Goal: Task Accomplishment & Management: Manage account settings

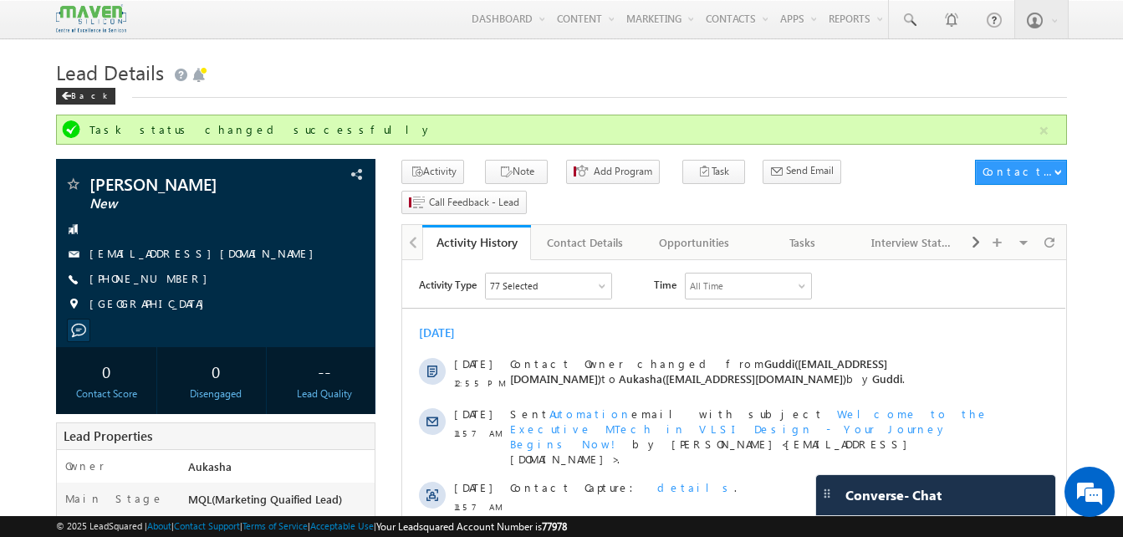
click at [299, 73] on h1 "Lead Details" at bounding box center [561, 70] width 1011 height 33
click at [527, 116] on div "Task status changed successfully" at bounding box center [561, 130] width 1011 height 30
click at [370, 79] on h1 "Lead Details" at bounding box center [561, 70] width 1011 height 33
click at [495, 71] on h1 "Lead Details" at bounding box center [561, 70] width 1011 height 33
click at [687, 59] on h1 "Lead Details" at bounding box center [561, 70] width 1011 height 33
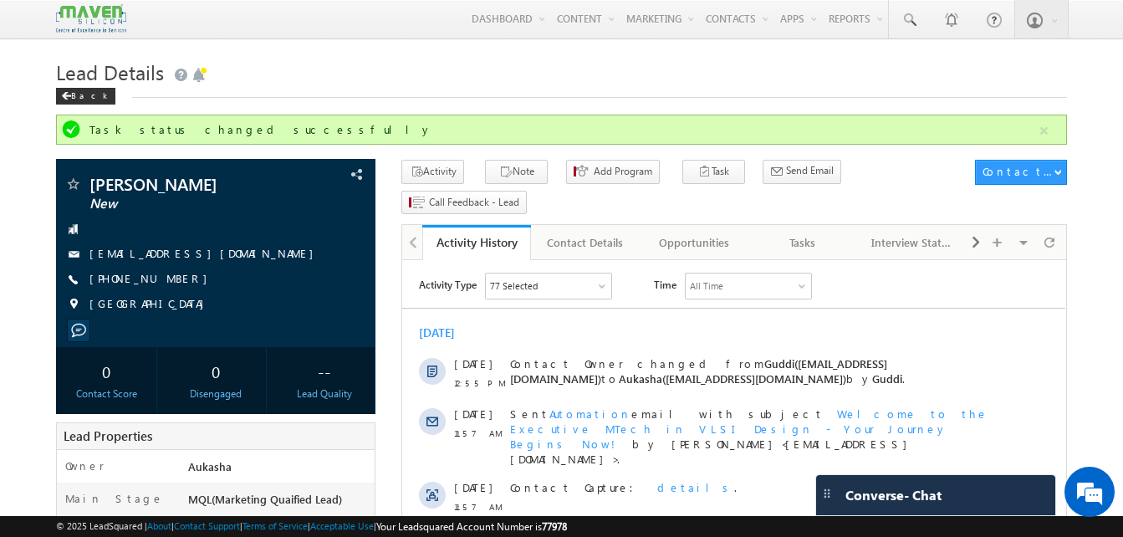
click at [100, 72] on span "Lead Details" at bounding box center [110, 72] width 108 height 27
click at [584, 63] on h1 "Lead Details" at bounding box center [561, 70] width 1011 height 33
click at [818, 232] on div "Tasks" at bounding box center [803, 242] width 80 height 20
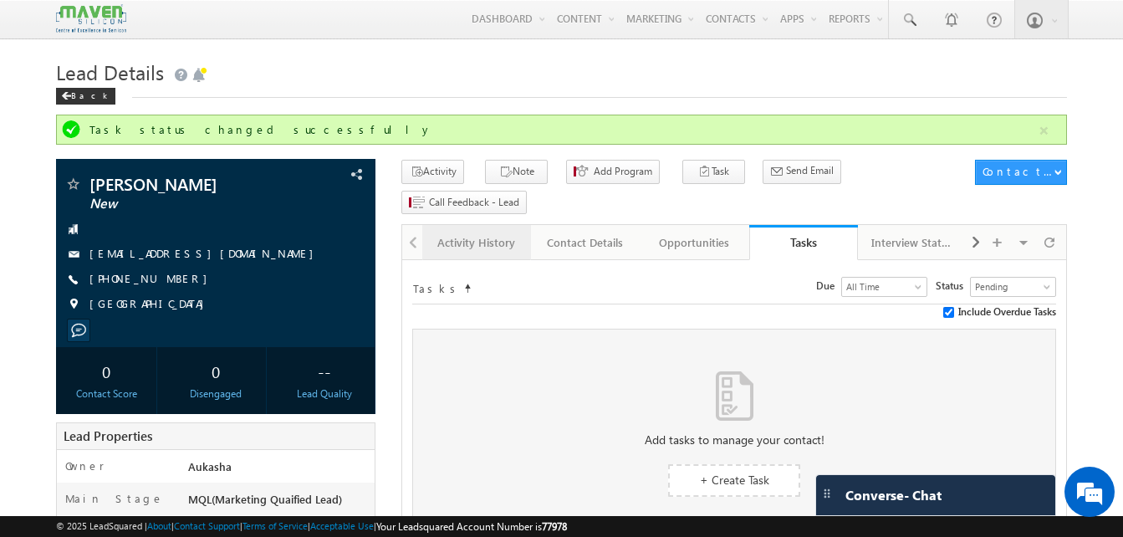
click at [493, 232] on div "Activity History" at bounding box center [476, 242] width 80 height 20
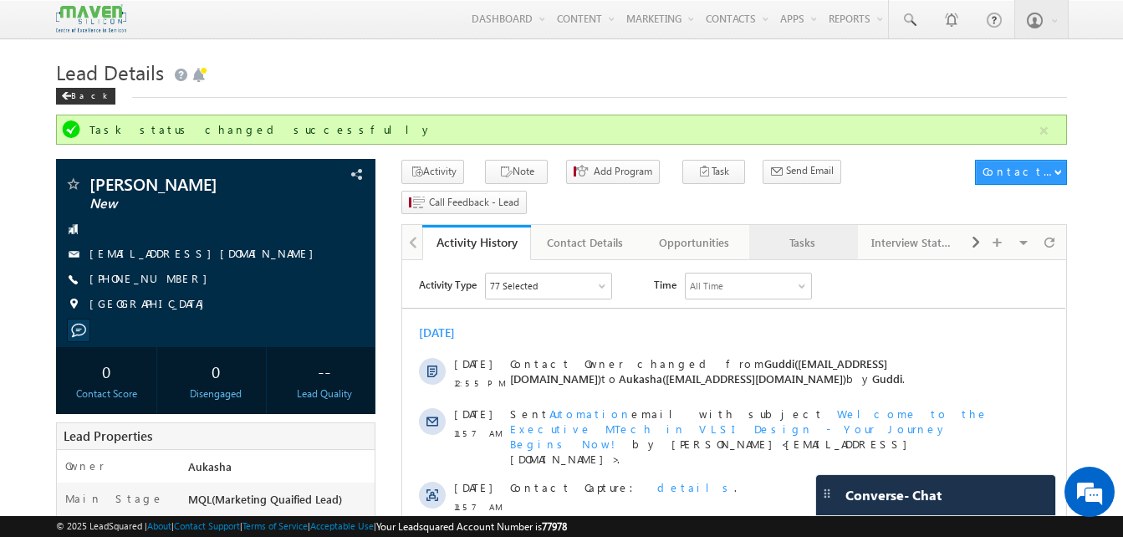
click at [804, 232] on div "Tasks" at bounding box center [803, 242] width 80 height 20
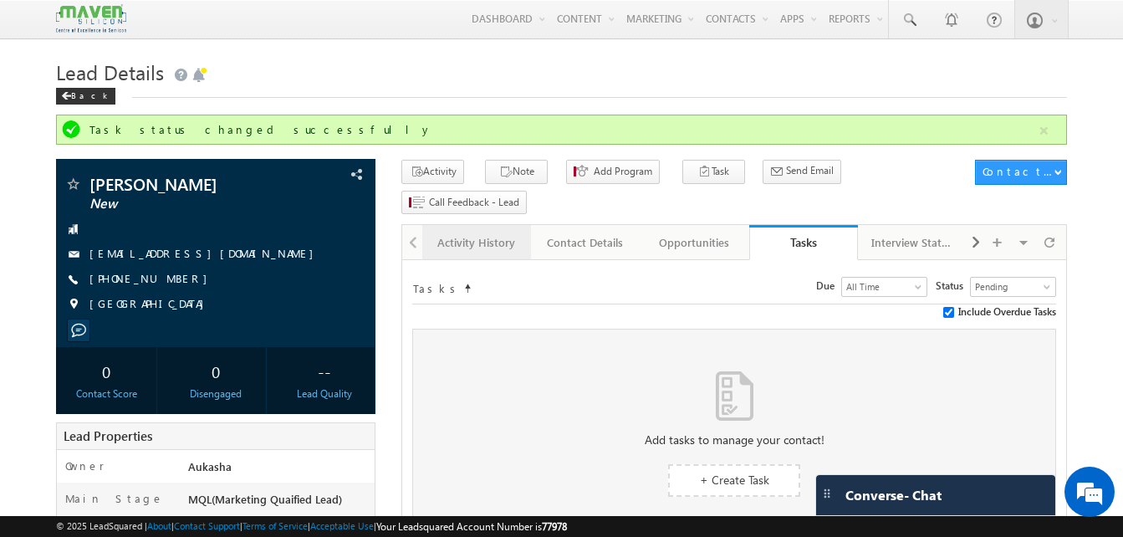
click at [462, 232] on div "Activity History" at bounding box center [476, 242] width 80 height 20
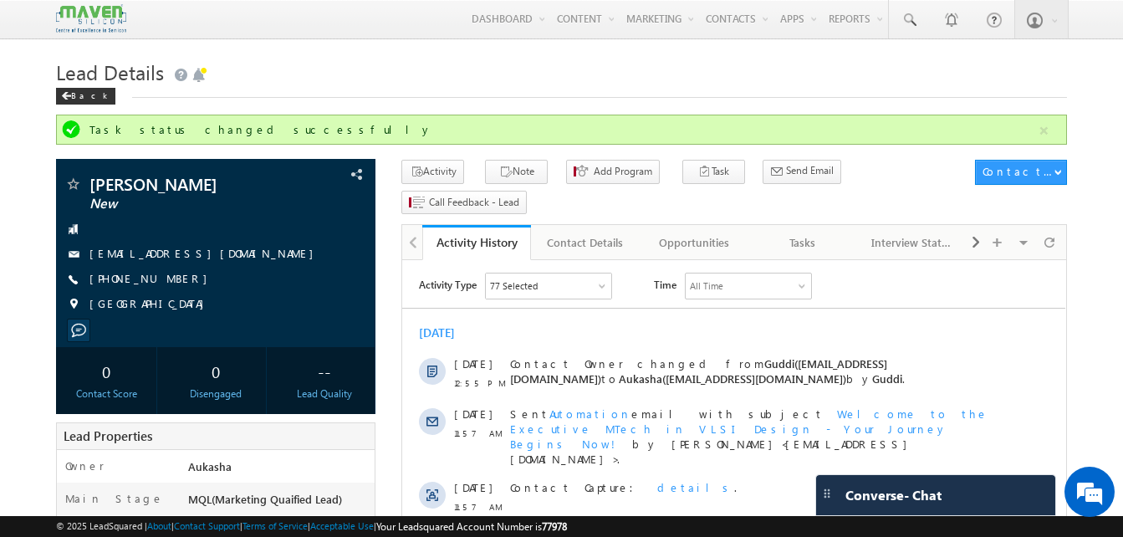
click at [492, 101] on div "Lead Details Back" at bounding box center [561, 84] width 1011 height 60
click at [818, 232] on div "Tasks" at bounding box center [803, 242] width 80 height 20
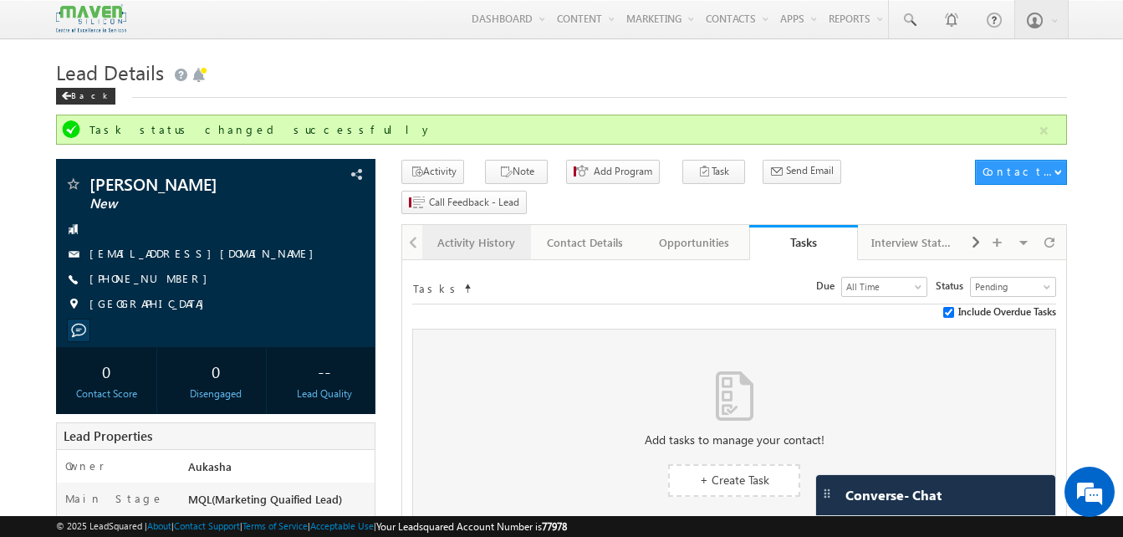
click at [509, 232] on div "Activity History" at bounding box center [476, 242] width 80 height 20
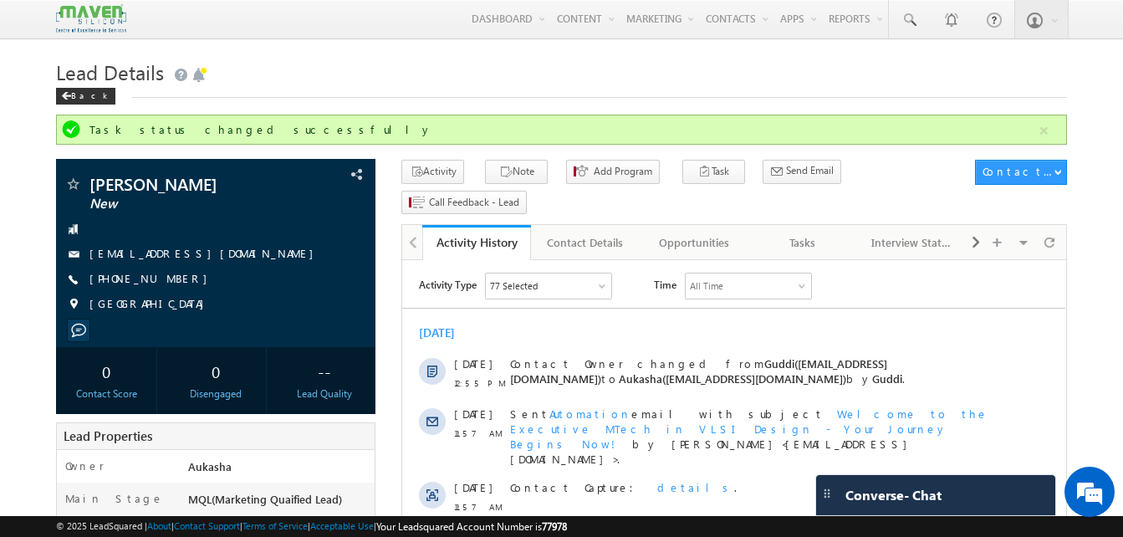
click at [571, 110] on div "Lead Details Back" at bounding box center [561, 84] width 1011 height 60
click at [380, 75] on h1 "Lead Details" at bounding box center [561, 70] width 1011 height 33
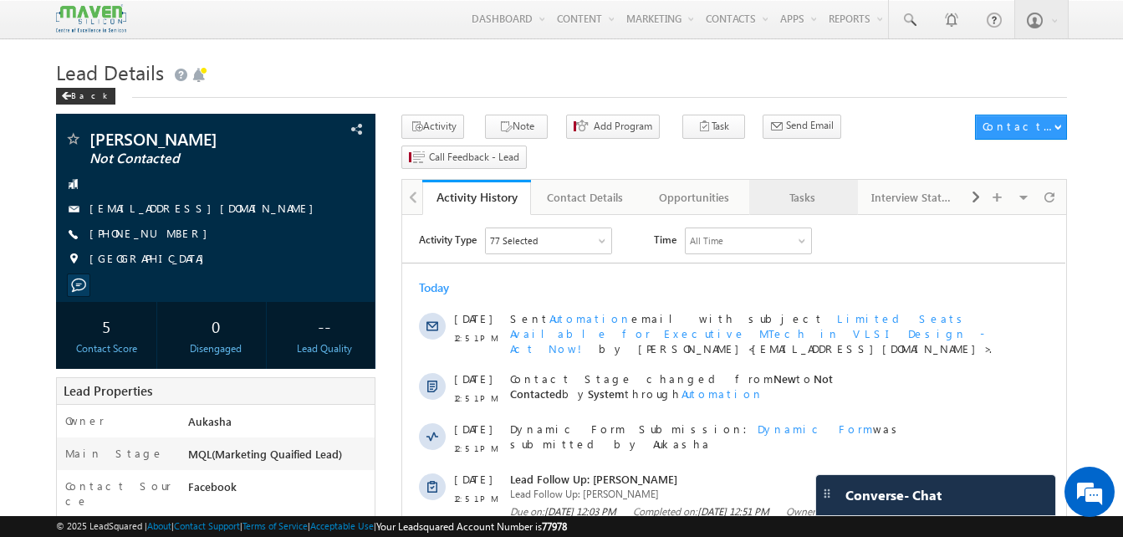
click at [770, 181] on link "Tasks" at bounding box center [803, 197] width 109 height 35
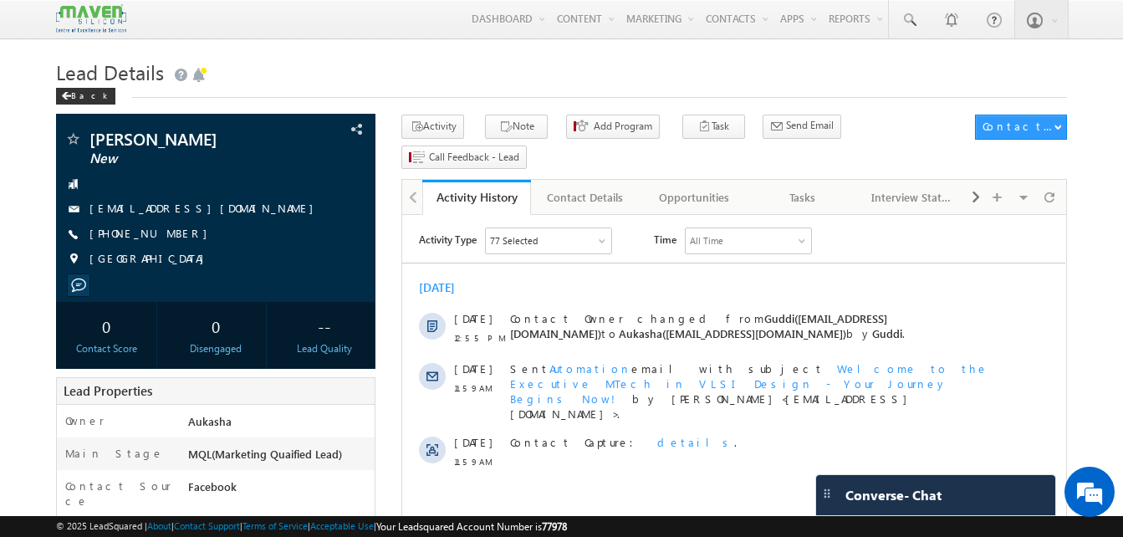
click at [646, 58] on h1 "Lead Details" at bounding box center [561, 70] width 1011 height 33
drag, startPoint x: 179, startPoint y: 236, endPoint x: 169, endPoint y: 238, distance: 10.3
click at [169, 238] on div "+91-9003270579" at bounding box center [215, 234] width 303 height 17
copy div "+91-9003270579"
click at [465, 68] on h1 "Lead Details" at bounding box center [561, 70] width 1011 height 33
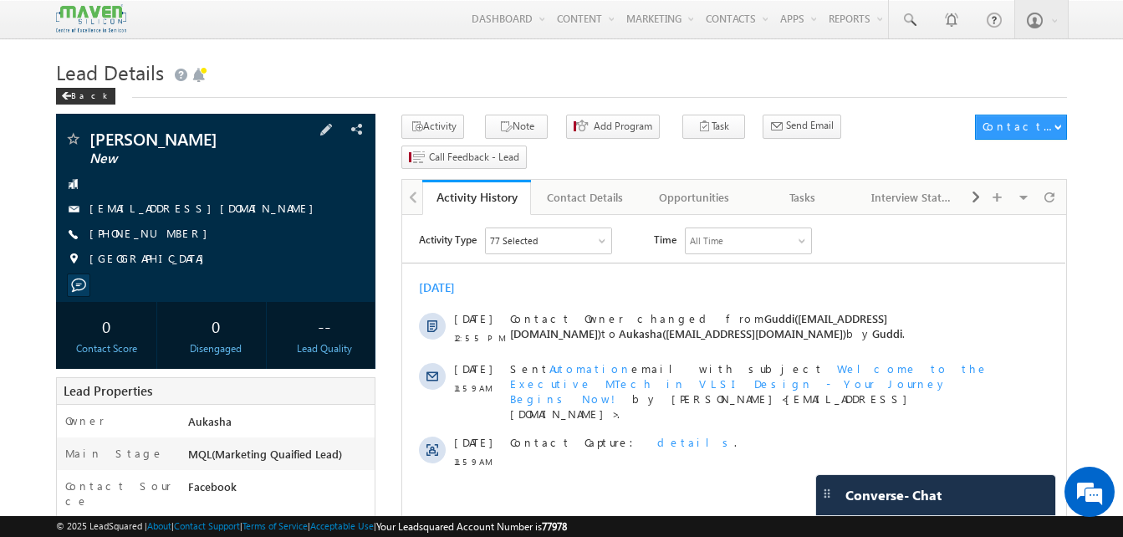
drag, startPoint x: 183, startPoint y: 236, endPoint x: 171, endPoint y: 237, distance: 11.7
click at [171, 237] on div "+91-9003270579" at bounding box center [215, 234] width 303 height 17
copy div "+91-9003270579"
click at [301, 64] on h1 "Lead Details" at bounding box center [561, 70] width 1011 height 33
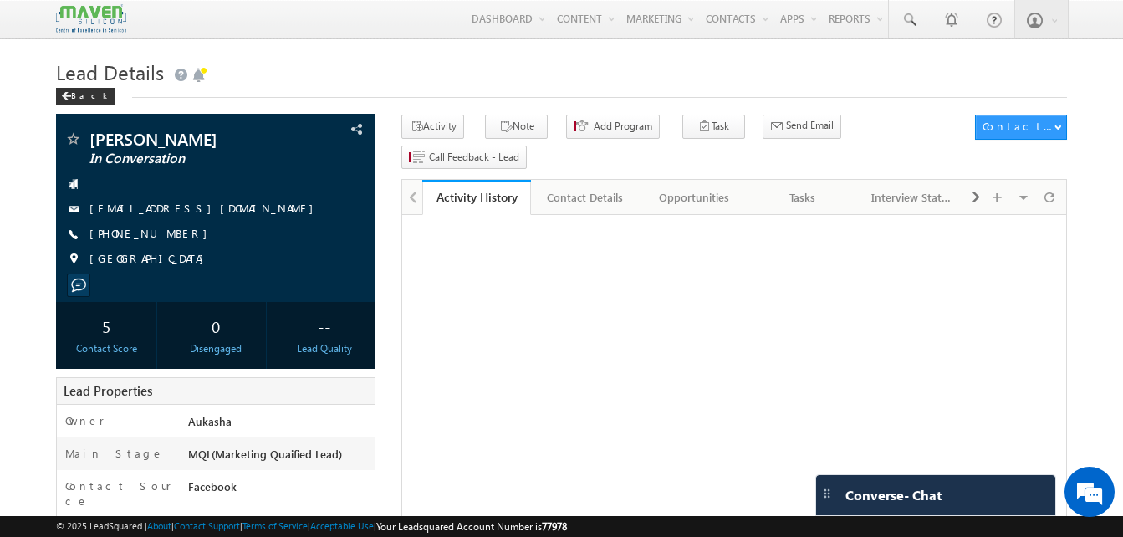
click at [261, 90] on div "Back" at bounding box center [561, 92] width 1011 height 11
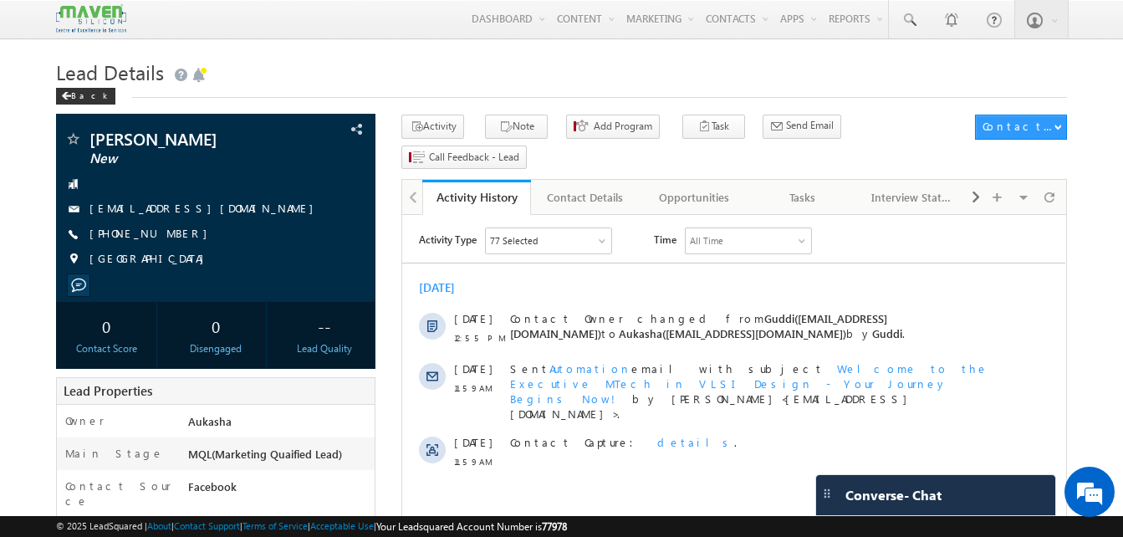
click at [583, 68] on h1 "Lead Details" at bounding box center [561, 70] width 1011 height 33
click at [413, 58] on h1 "Lead Details" at bounding box center [561, 70] width 1011 height 33
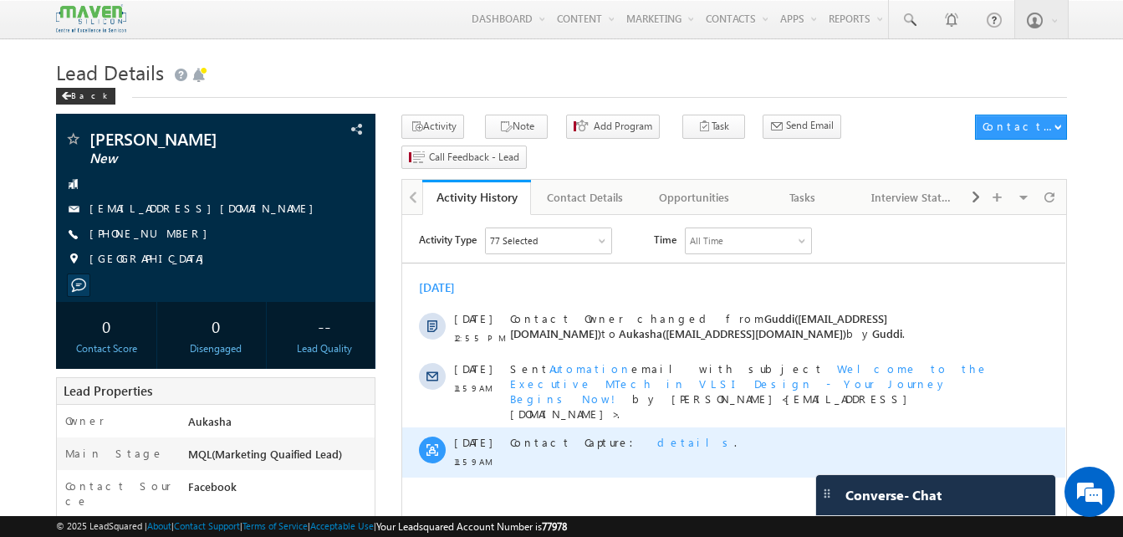
click at [657, 435] on span "details" at bounding box center [695, 442] width 77 height 14
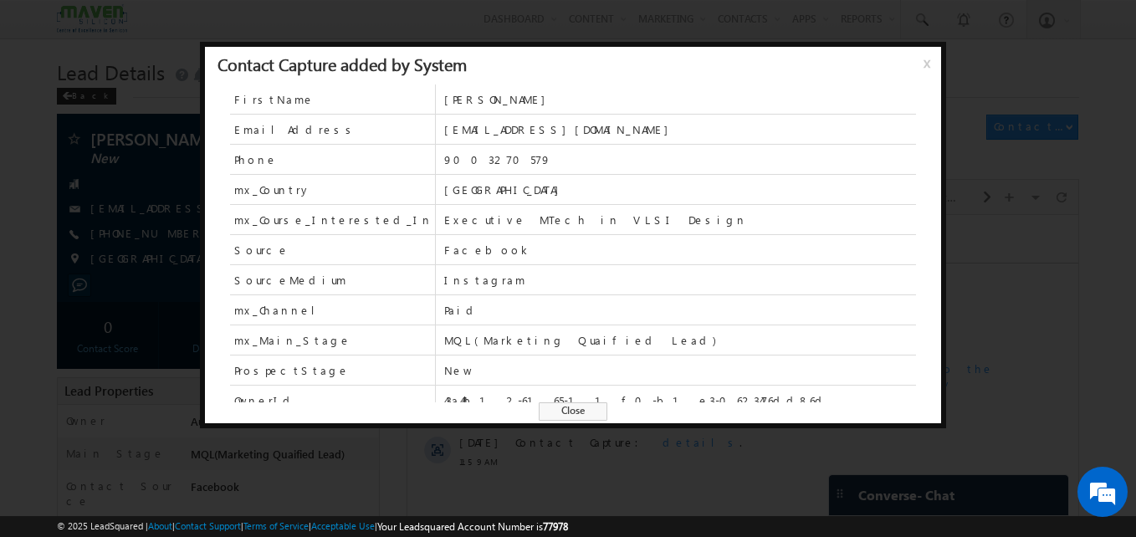
click at [585, 405] on span "Close" at bounding box center [573, 411] width 69 height 18
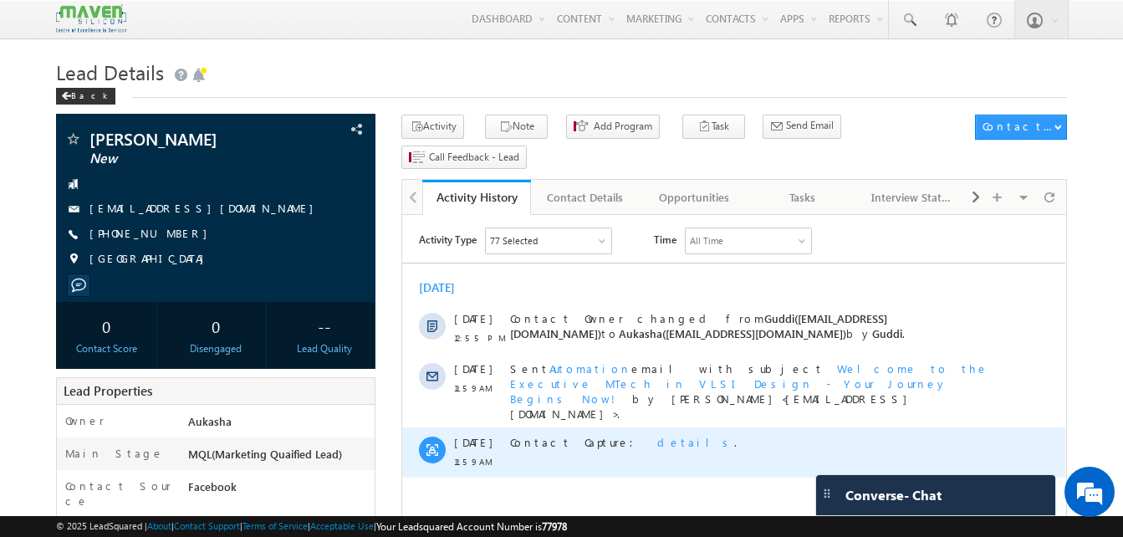
click at [657, 435] on span "details" at bounding box center [695, 442] width 77 height 14
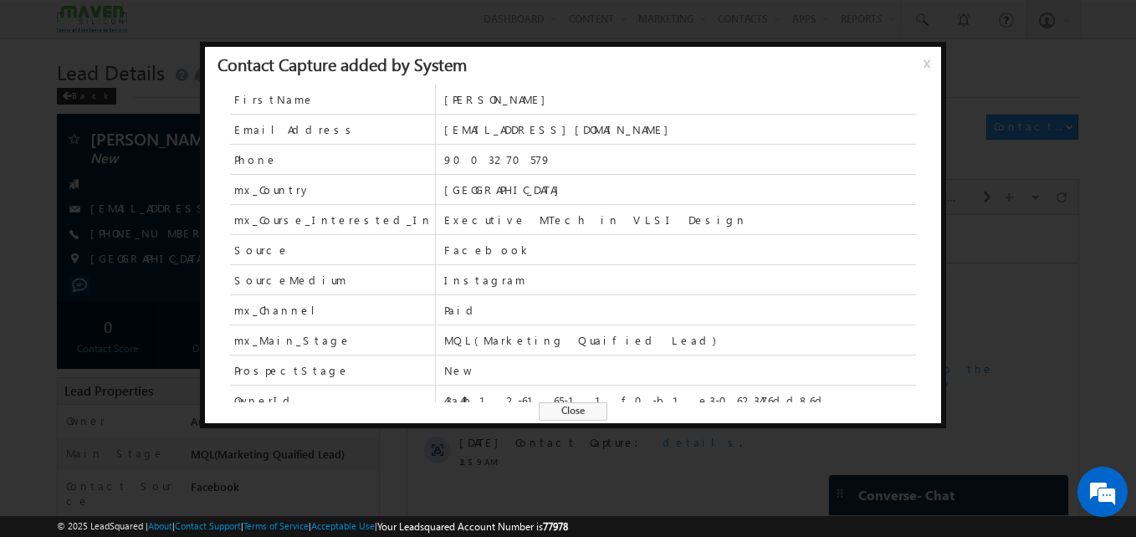
click at [577, 410] on span "Close" at bounding box center [573, 411] width 69 height 18
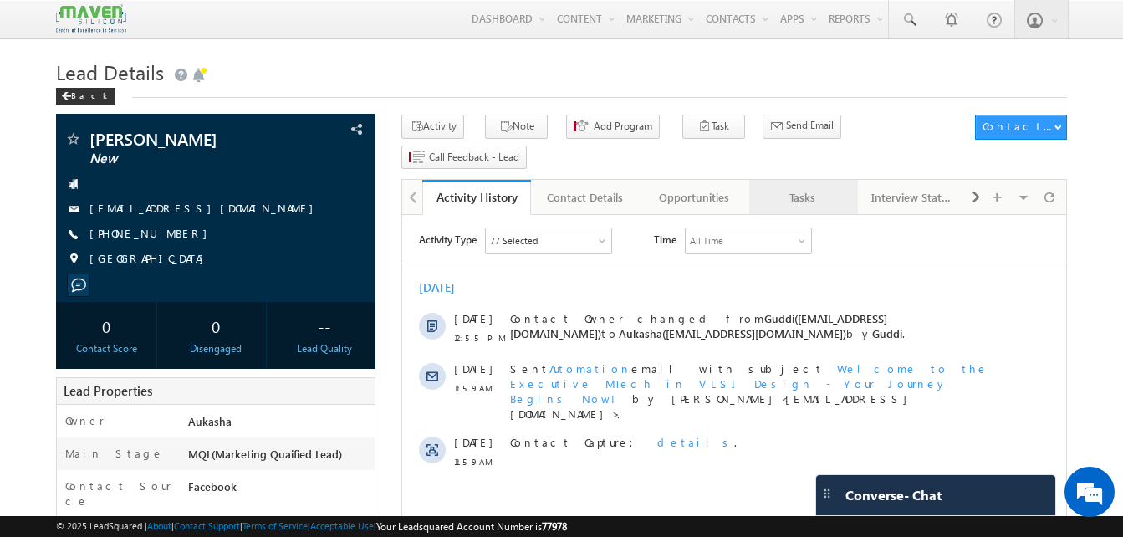
click at [775, 187] on div "Tasks" at bounding box center [803, 197] width 80 height 20
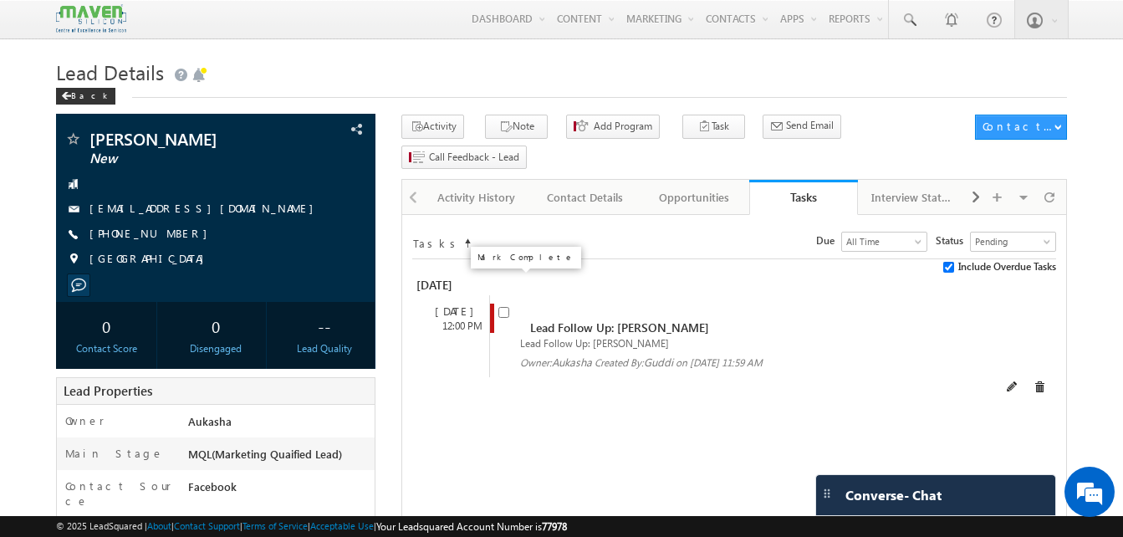
click at [506, 307] on input "checkbox" at bounding box center [503, 312] width 11 height 11
checkbox input "false"
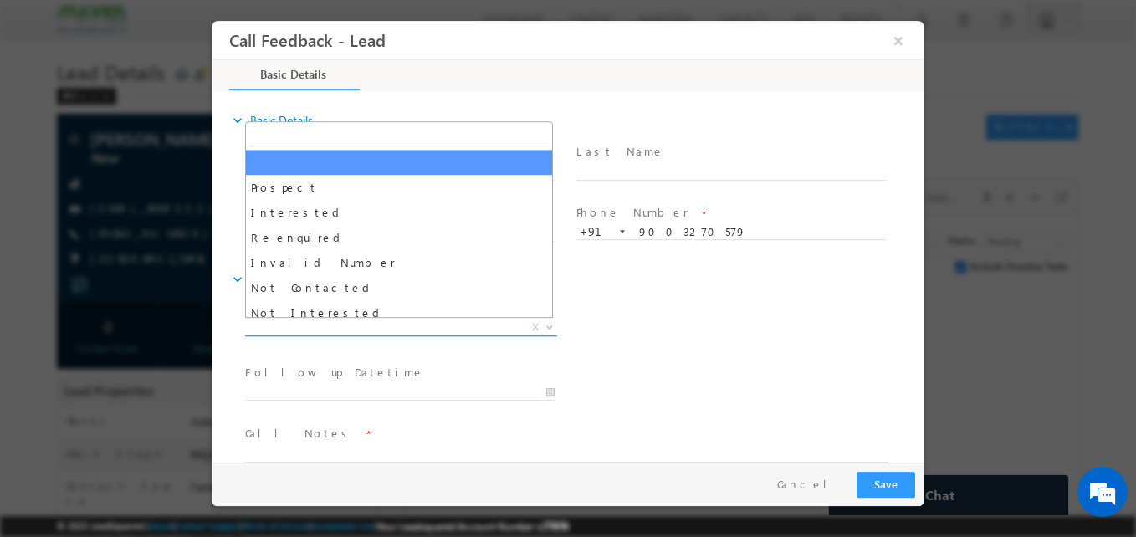
click at [380, 319] on span "X" at bounding box center [401, 327] width 312 height 17
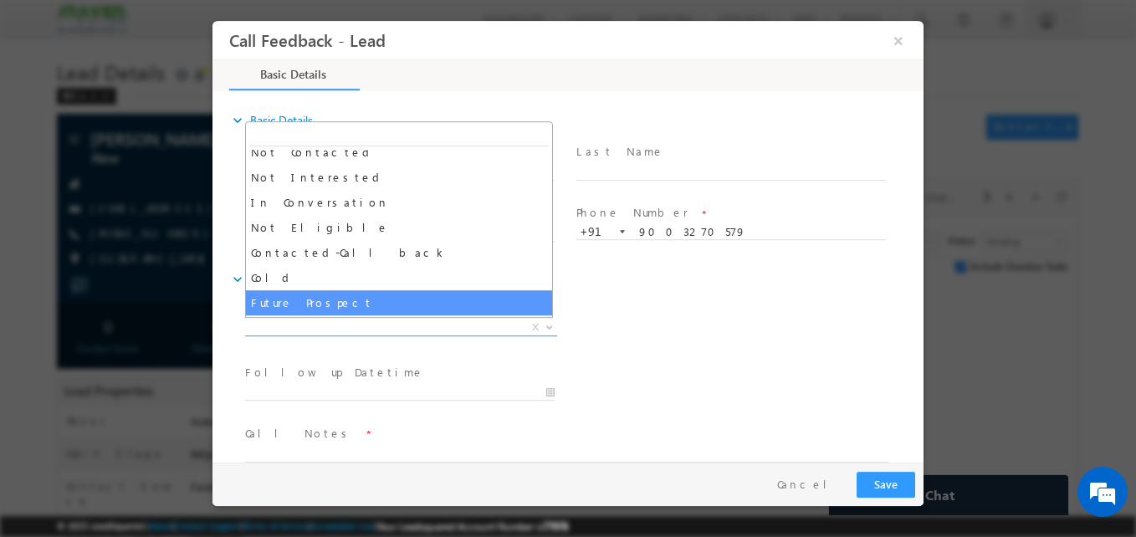
scroll to position [136, 0]
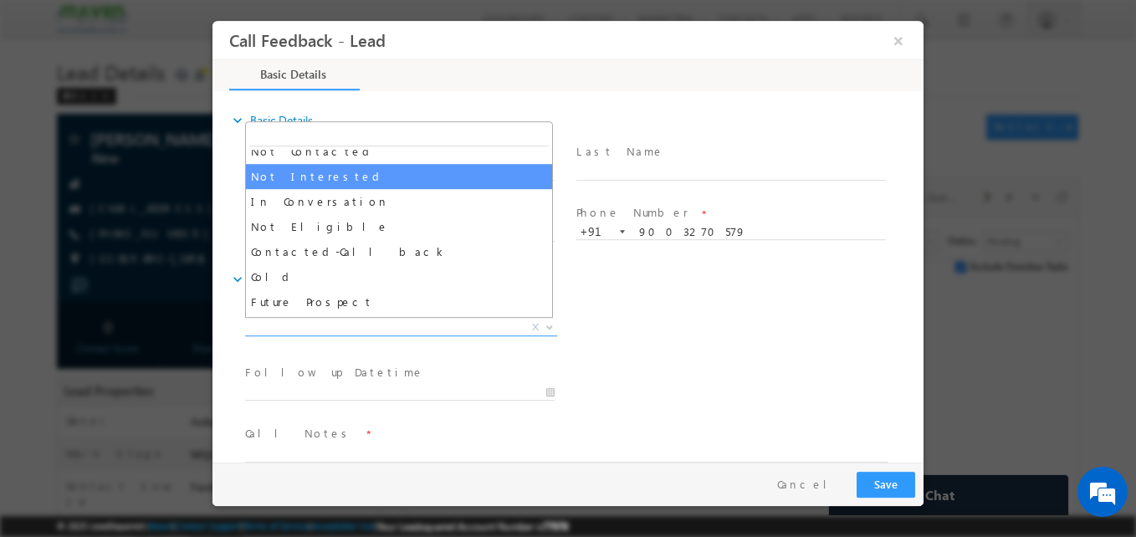
select select "Not Interested"
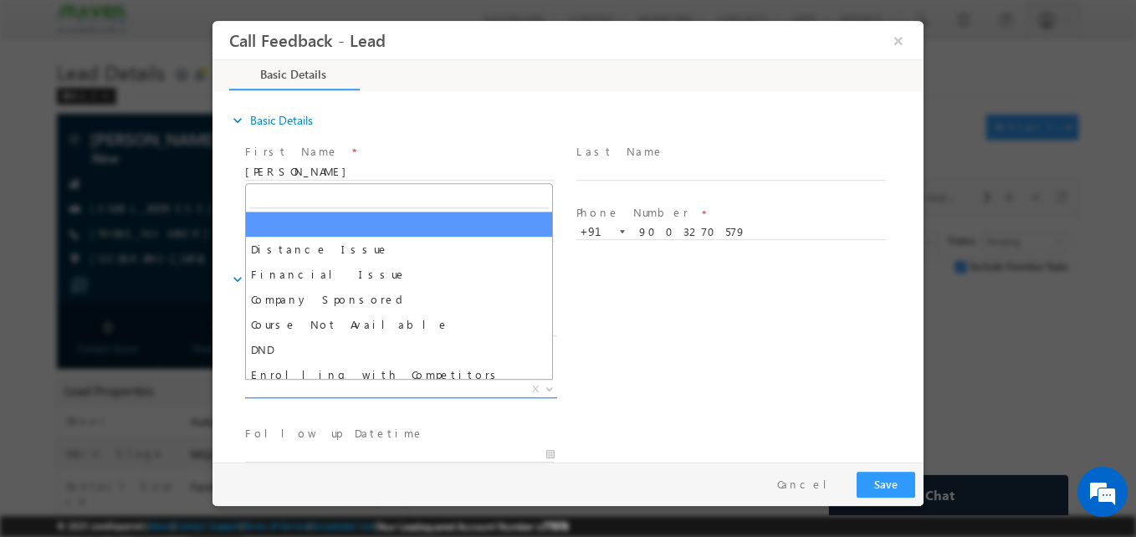
click at [263, 391] on span "X" at bounding box center [401, 389] width 312 height 17
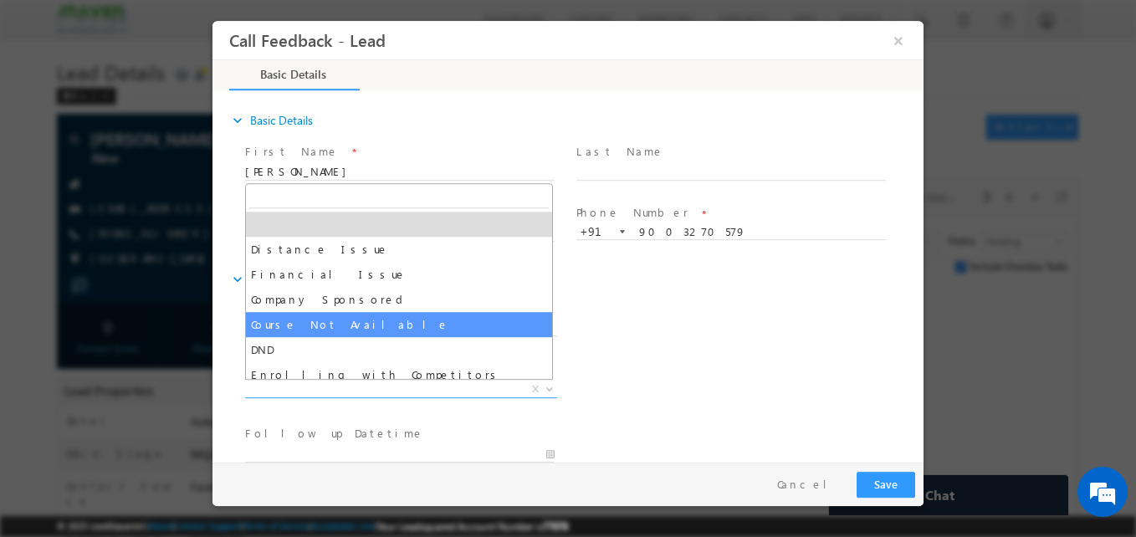
scroll to position [33, 0]
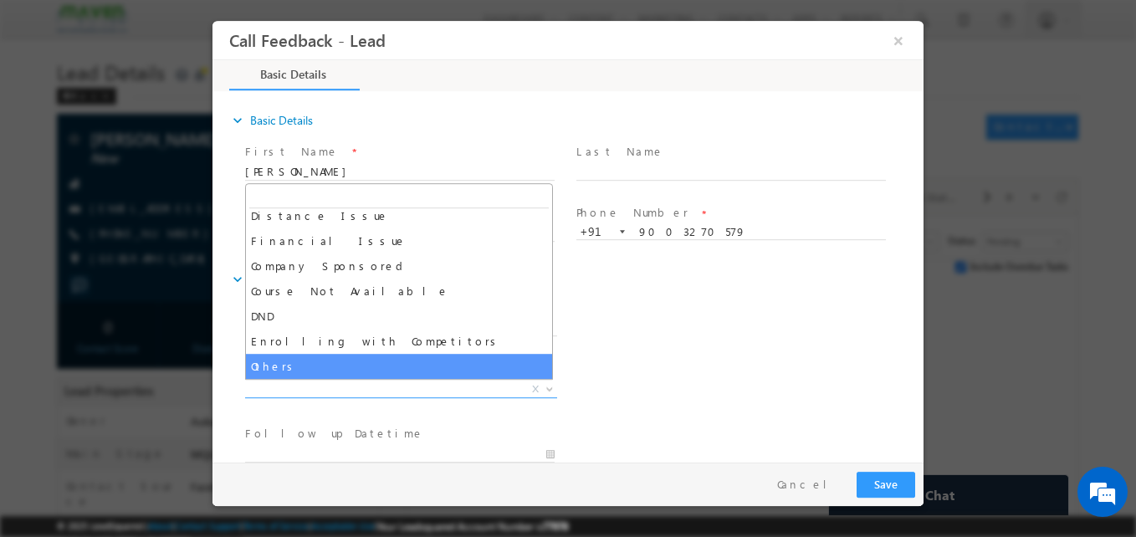
select select "Others"
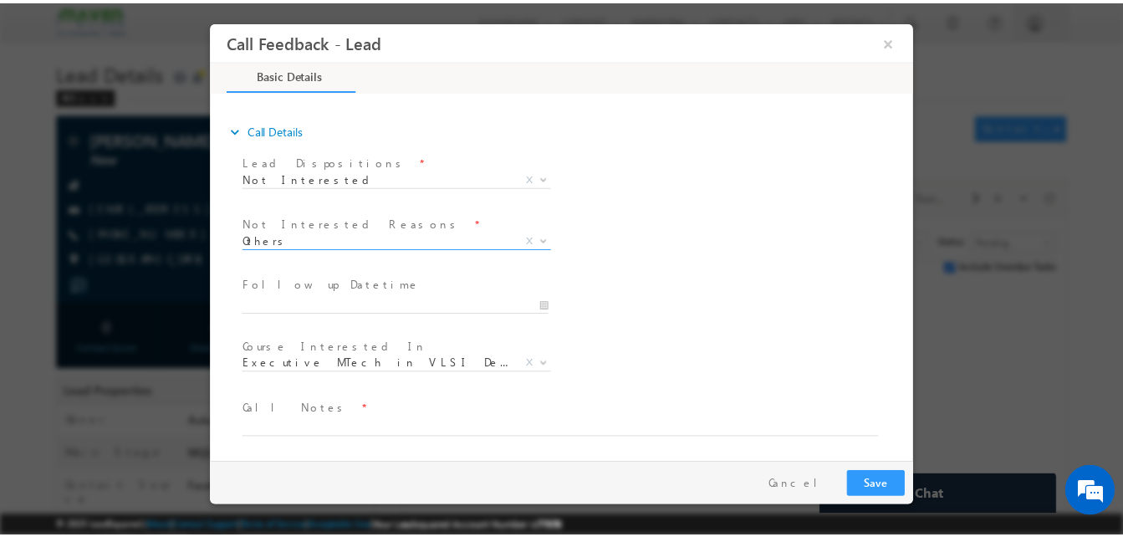
scroll to position [151, 0]
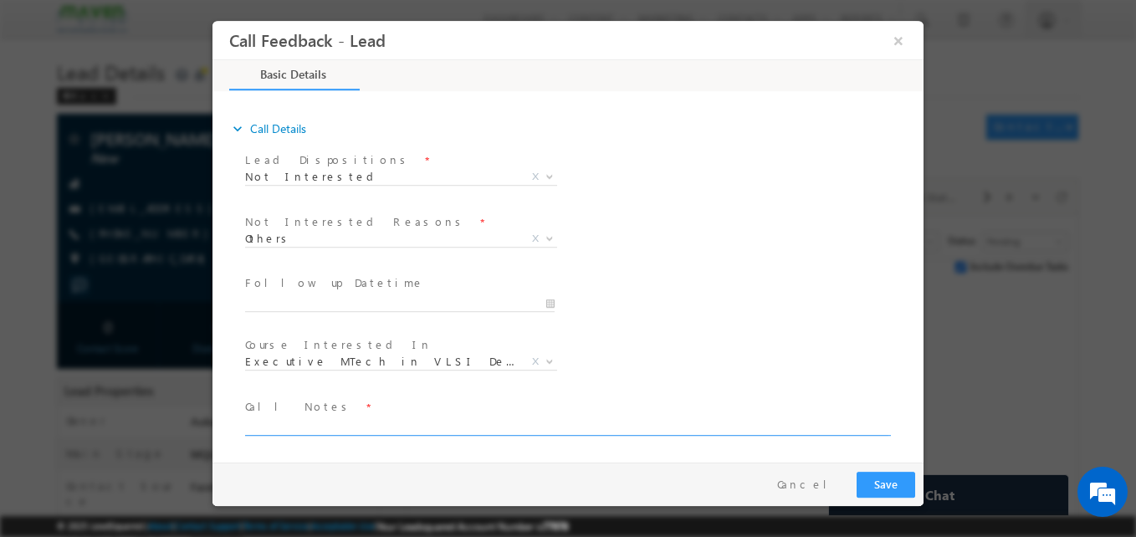
click at [316, 423] on textarea at bounding box center [566, 425] width 643 height 19
type textarea "Working as automation eng./Not interested for VLSI"
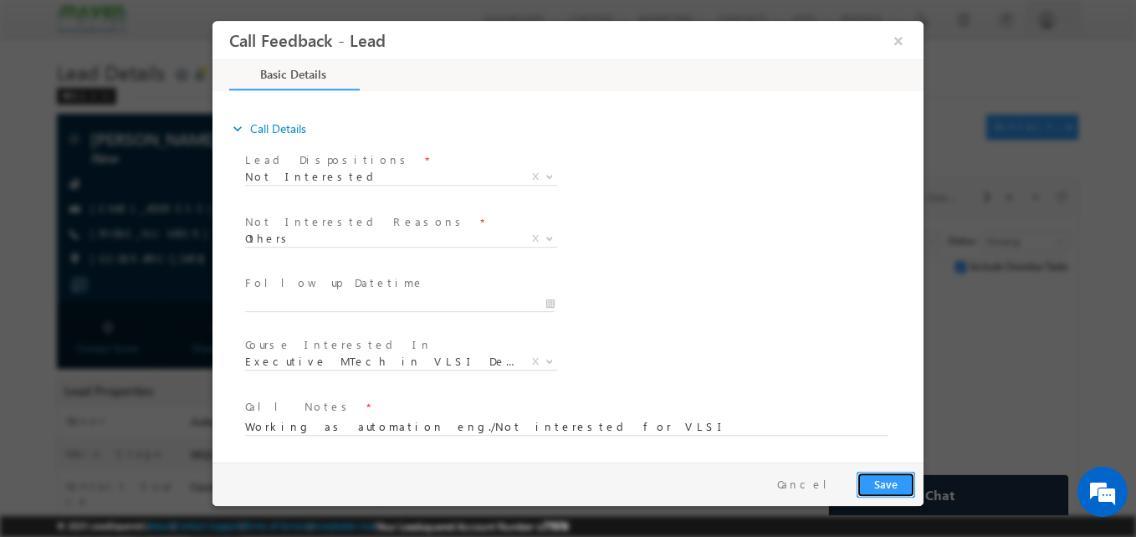
click at [904, 479] on button "Save" at bounding box center [885, 485] width 59 height 26
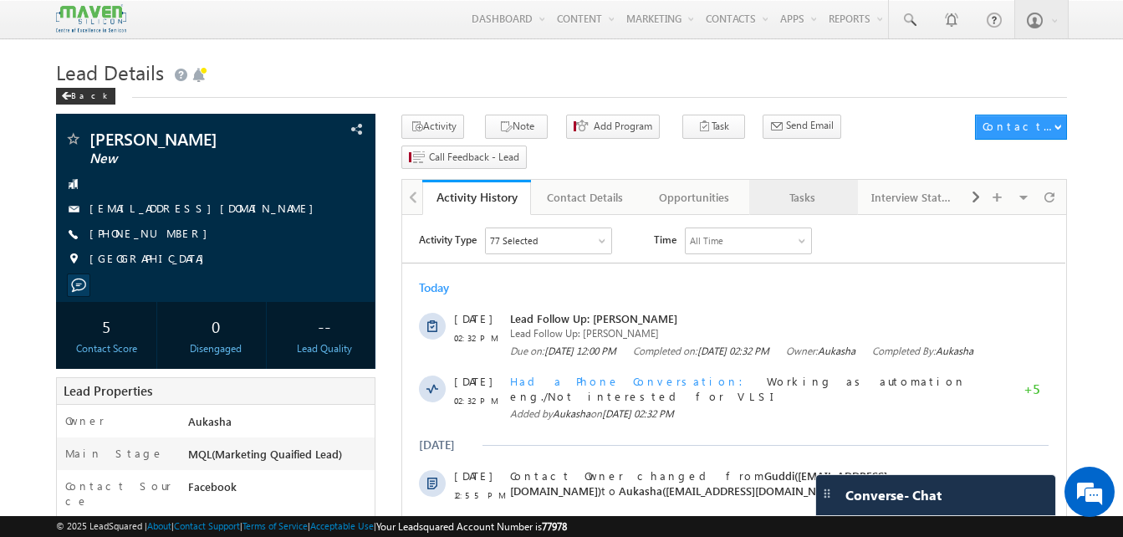
drag, startPoint x: 0, startPoint y: 0, endPoint x: 779, endPoint y: 156, distance: 794.7
click at [779, 180] on link "Tasks" at bounding box center [803, 197] width 109 height 35
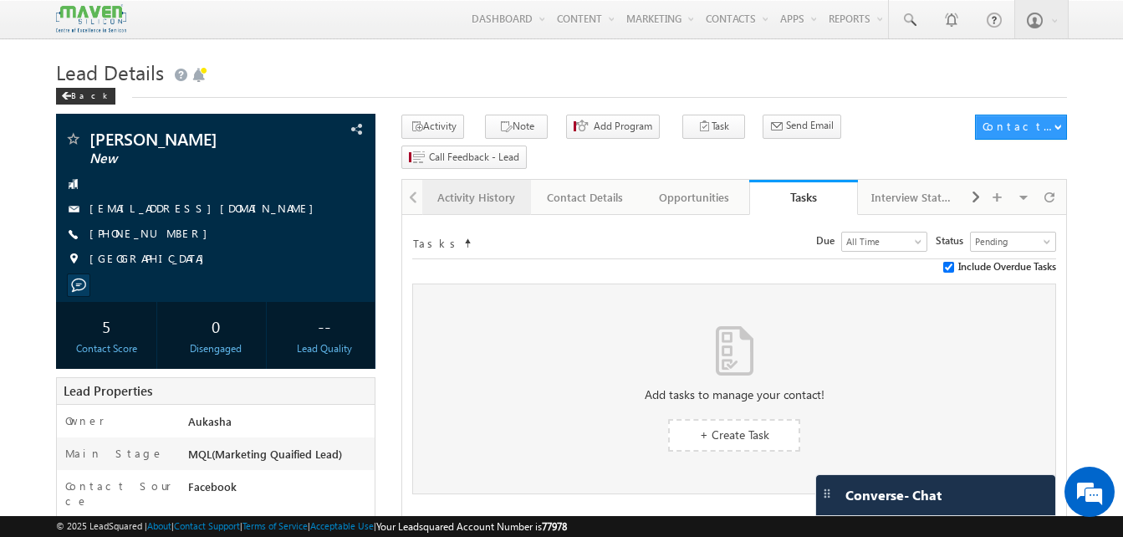
click at [477, 187] on div "Activity History" at bounding box center [476, 197] width 80 height 20
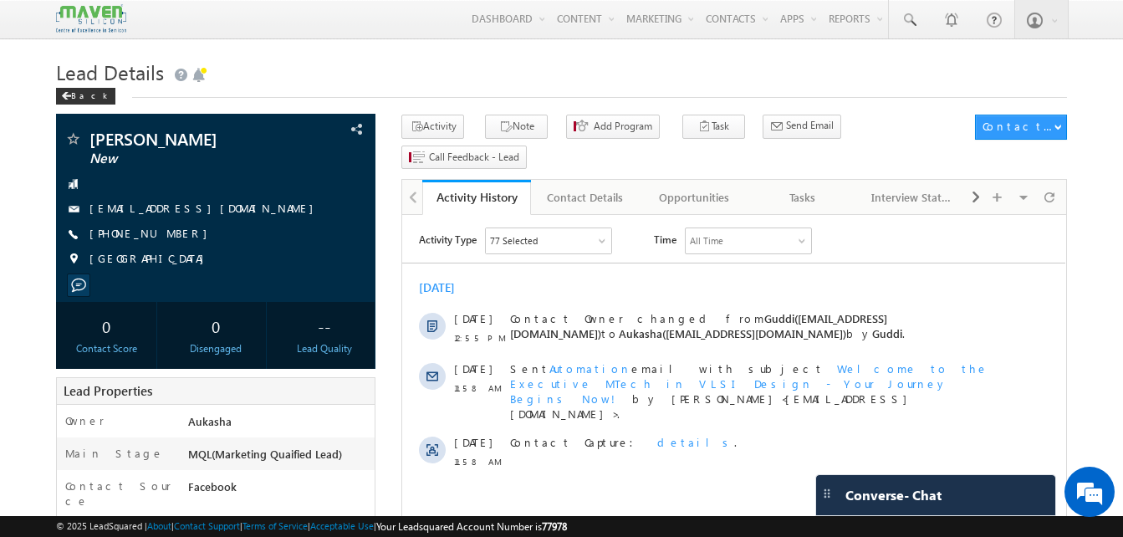
click at [304, 72] on h1 "Lead Details" at bounding box center [561, 70] width 1011 height 33
click at [435, 261] on div "Activity Type 77 Selected Select All Sales Activities 1 Sales Activity Opportun…" at bounding box center [733, 352] width 663 height 250
click at [779, 187] on div "Tasks" at bounding box center [803, 197] width 80 height 20
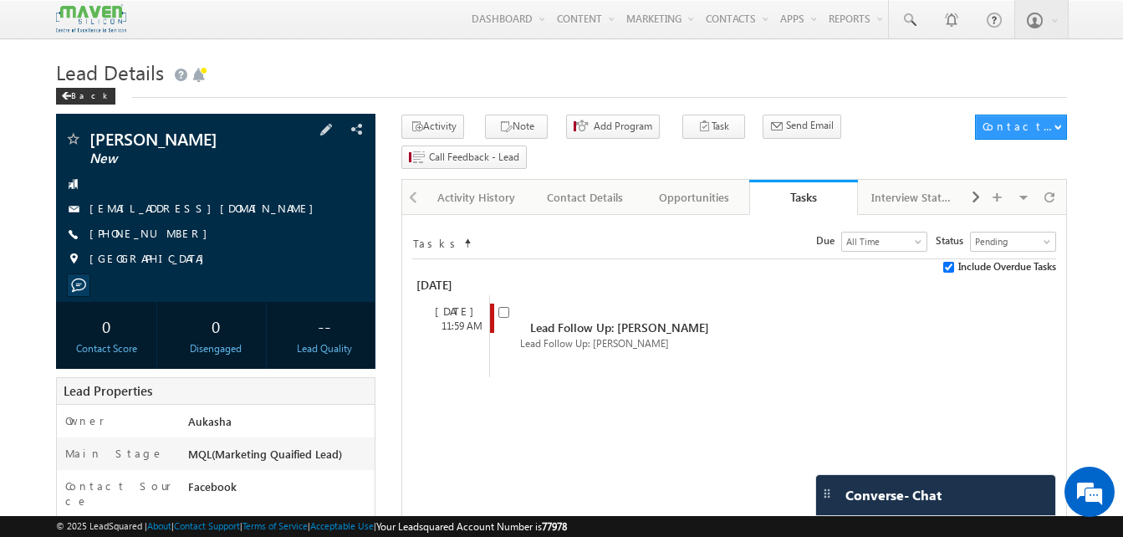
drag, startPoint x: 180, startPoint y: 234, endPoint x: 171, endPoint y: 233, distance: 9.2
click at [171, 233] on div "[PHONE_NUMBER]" at bounding box center [215, 234] width 303 height 17
copy div "[PHONE_NUMBER]"
click at [468, 187] on div "Activity History" at bounding box center [476, 197] width 80 height 20
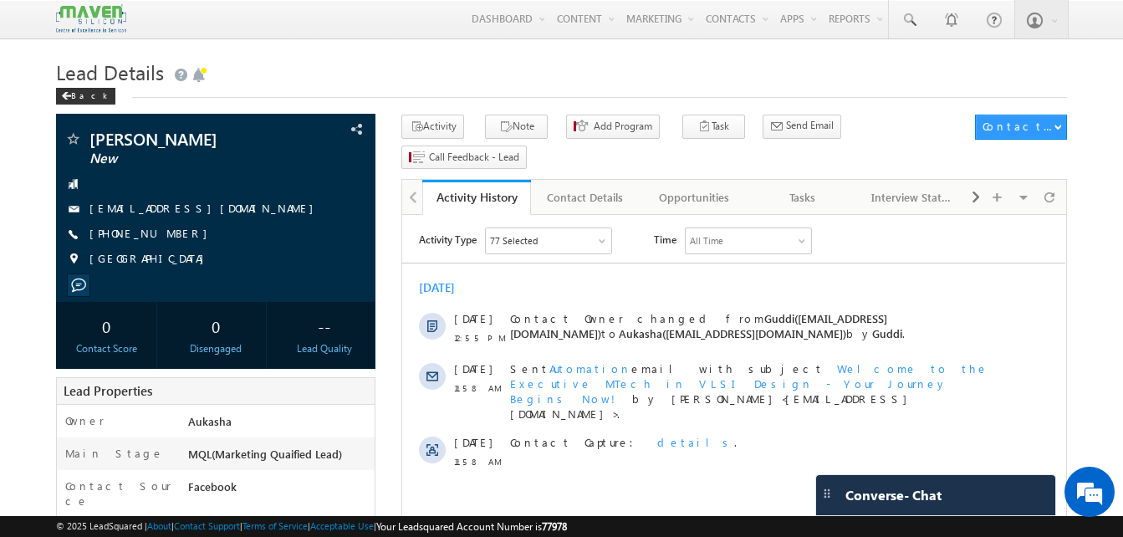
click at [419, 59] on h1 "Lead Details" at bounding box center [561, 70] width 1011 height 33
drag, startPoint x: 181, startPoint y: 242, endPoint x: 171, endPoint y: 234, distance: 12.5
click at [171, 234] on div "[PHONE_NUMBER]" at bounding box center [215, 234] width 303 height 17
copy div "[PHONE_NUMBER]"
drag, startPoint x: 248, startPoint y: 130, endPoint x: 237, endPoint y: 135, distance: 13.1
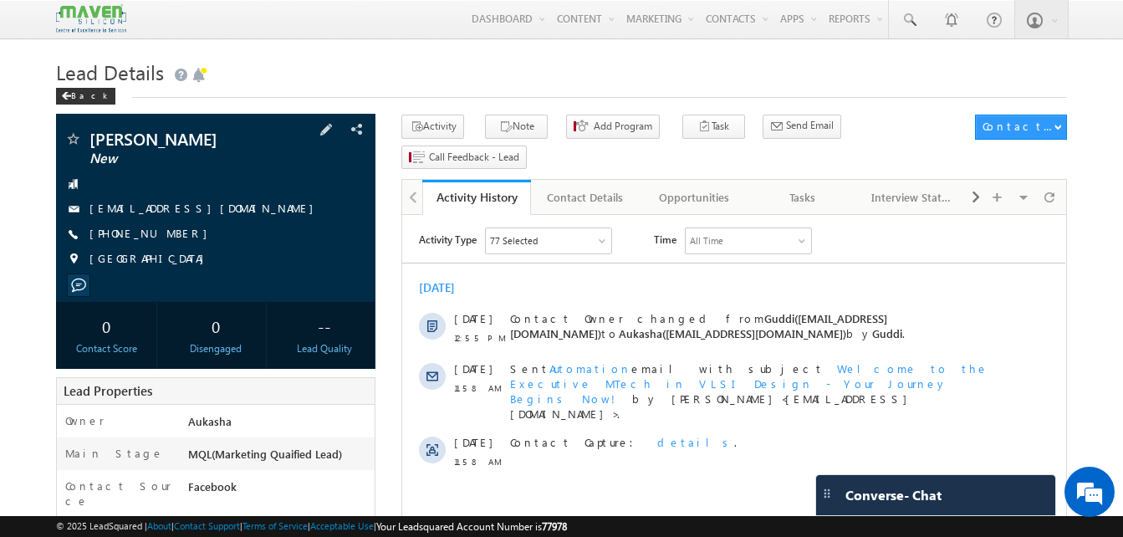
click at [237, 135] on div "PRAKYATH SHETTY New shettyprakyath37@gmail.com India" at bounding box center [215, 208] width 319 height 188
copy div "[PERSON_NAME]"
click at [791, 187] on div "Tasks" at bounding box center [803, 197] width 80 height 20
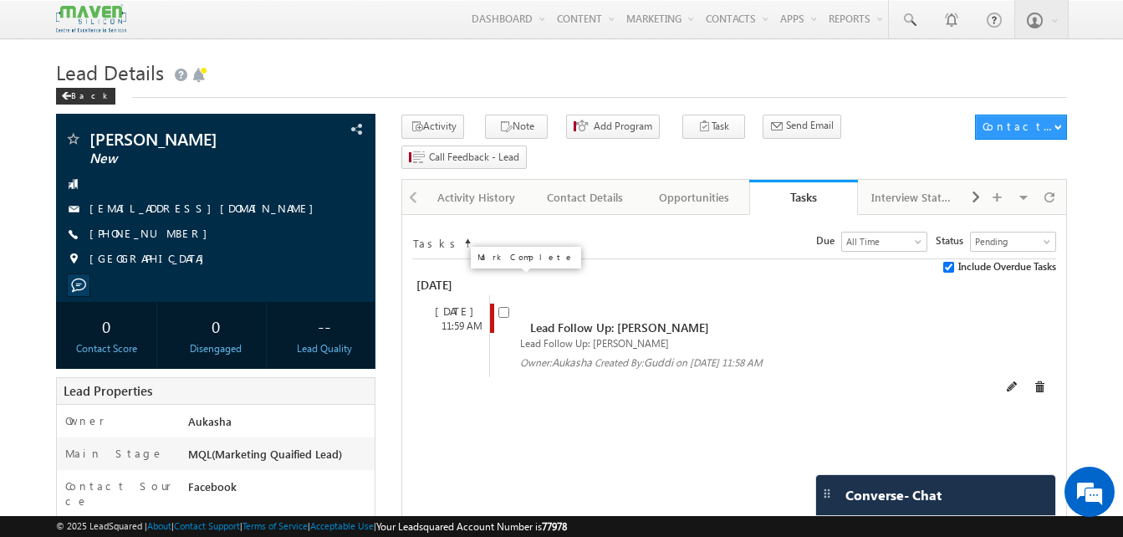
click at [503, 307] on input "checkbox" at bounding box center [503, 312] width 11 height 11
checkbox input "false"
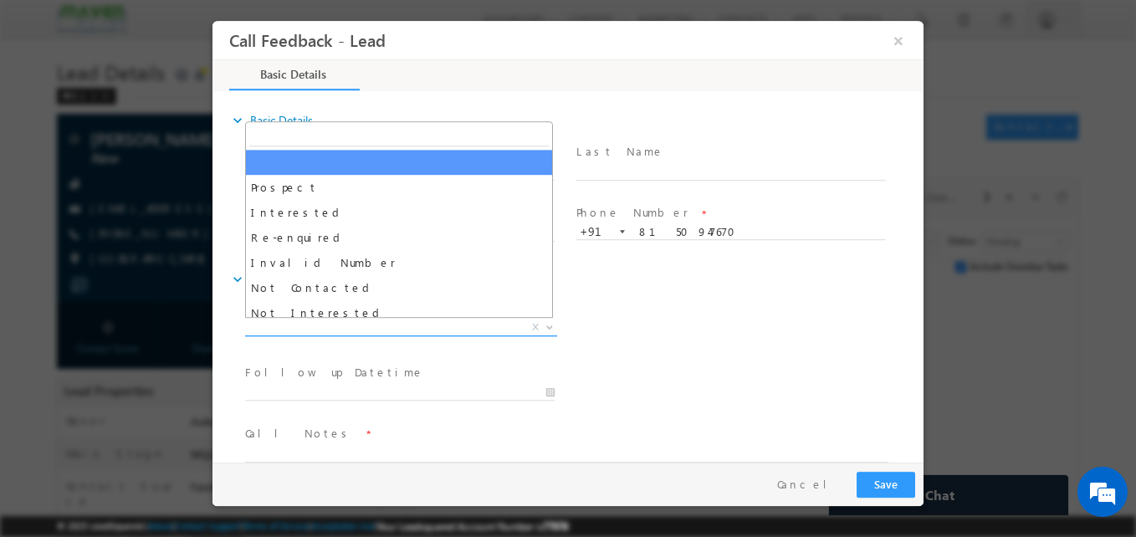
click at [391, 326] on span "X" at bounding box center [401, 327] width 312 height 17
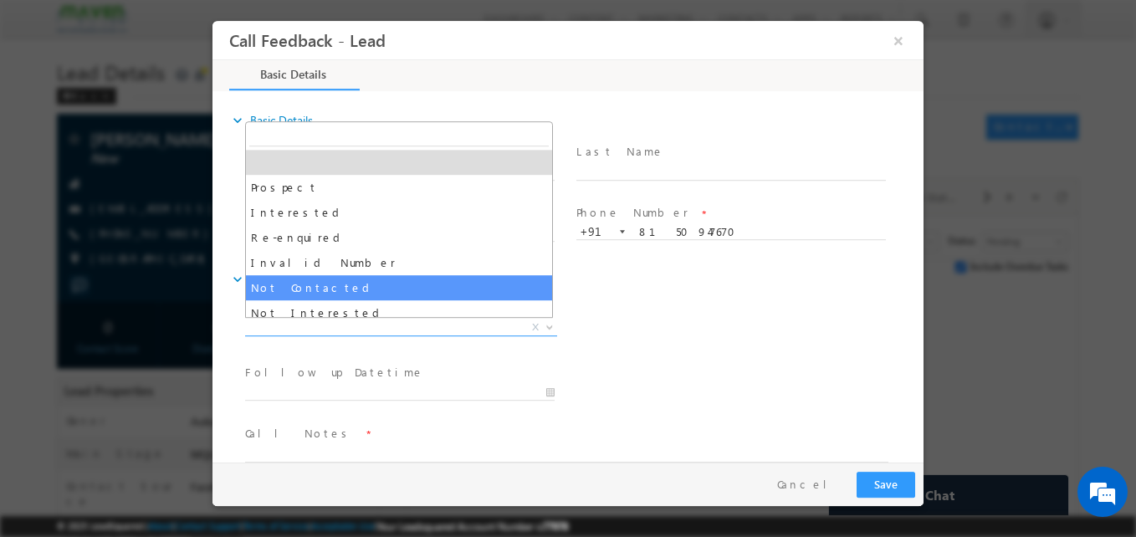
select select "Not Contacted"
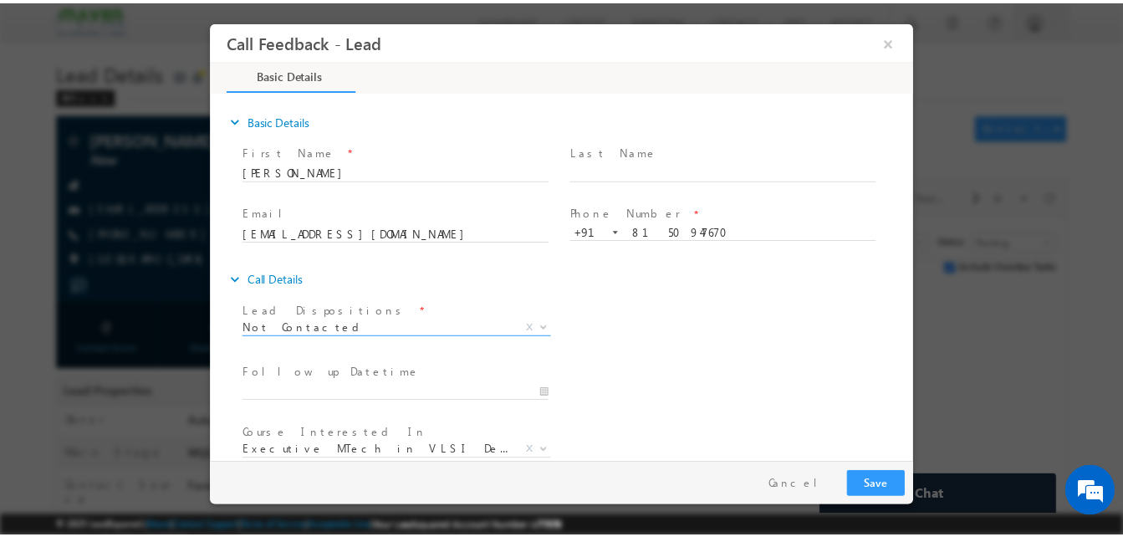
scroll to position [89, 0]
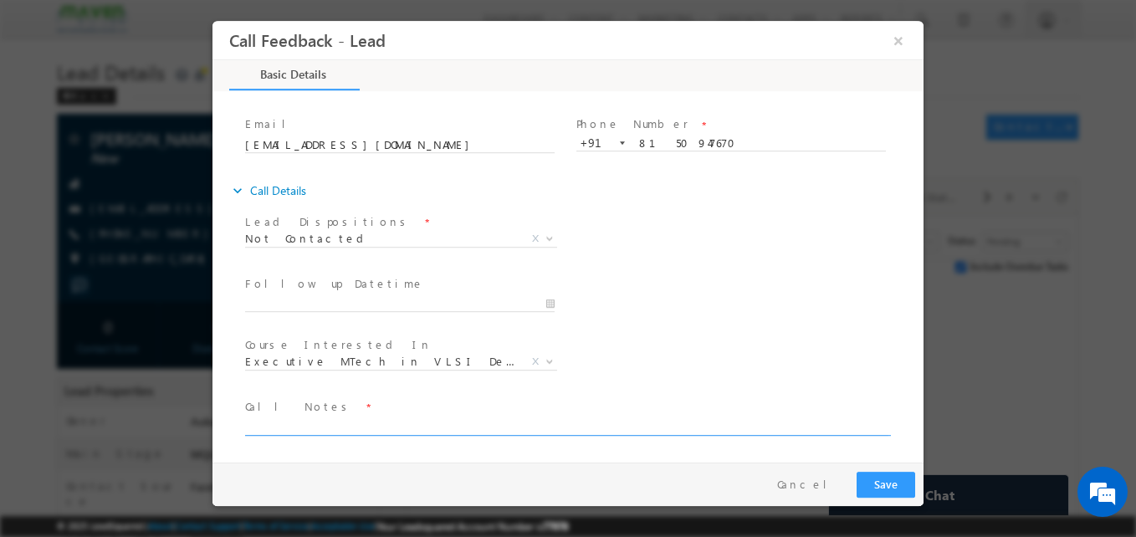
click at [484, 422] on textarea at bounding box center [566, 425] width 643 height 19
type textarea "NA"
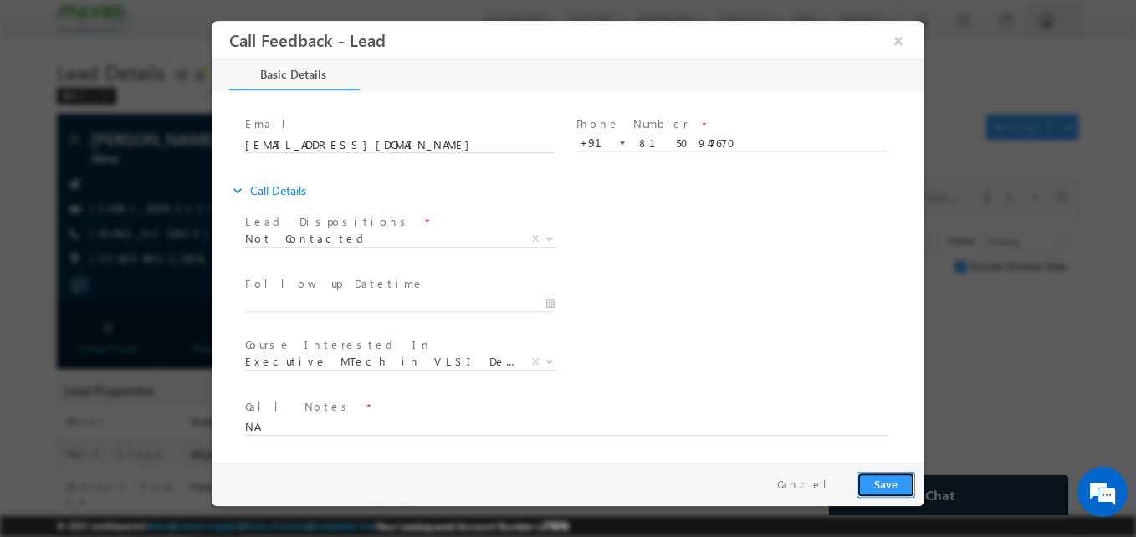
click at [890, 476] on button "Save" at bounding box center [885, 485] width 59 height 26
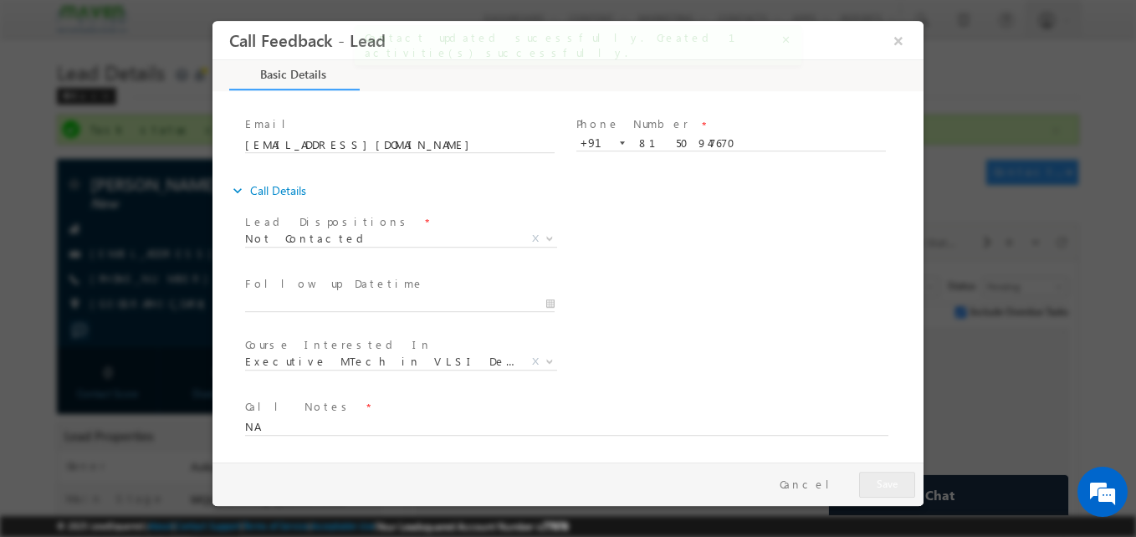
click at [49, 160] on div at bounding box center [568, 268] width 1136 height 537
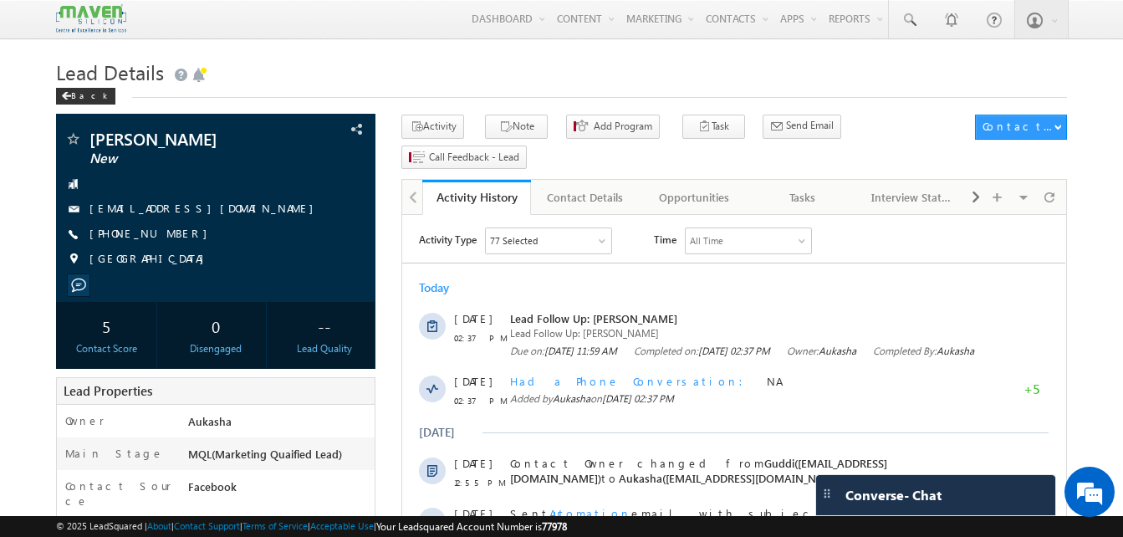
click at [572, 84] on h1 "Lead Details" at bounding box center [561, 70] width 1011 height 33
click at [816, 187] on div "Tasks" at bounding box center [803, 197] width 80 height 20
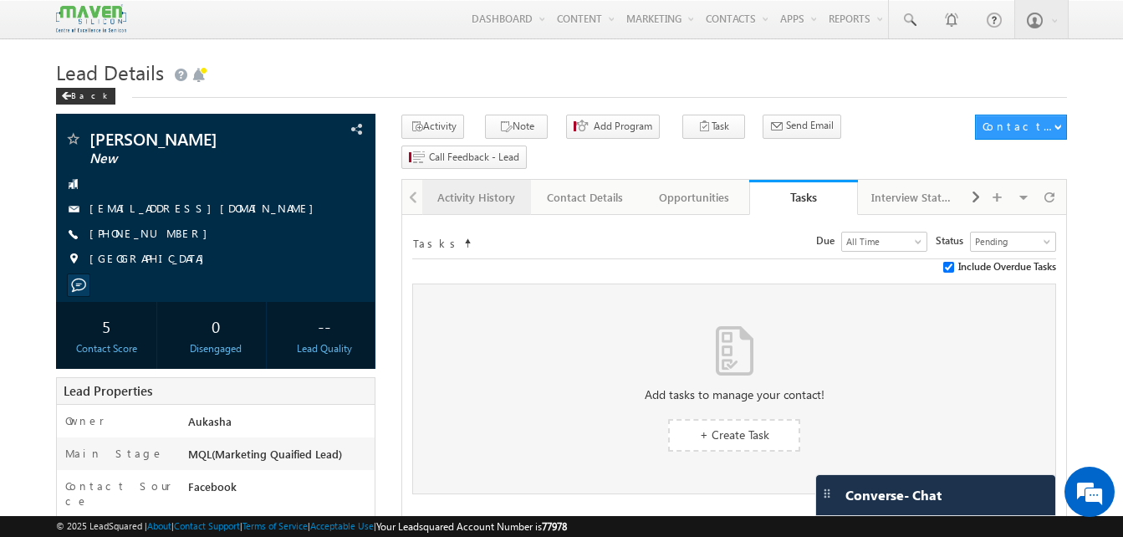
click at [457, 181] on link "Activity History" at bounding box center [476, 197] width 109 height 35
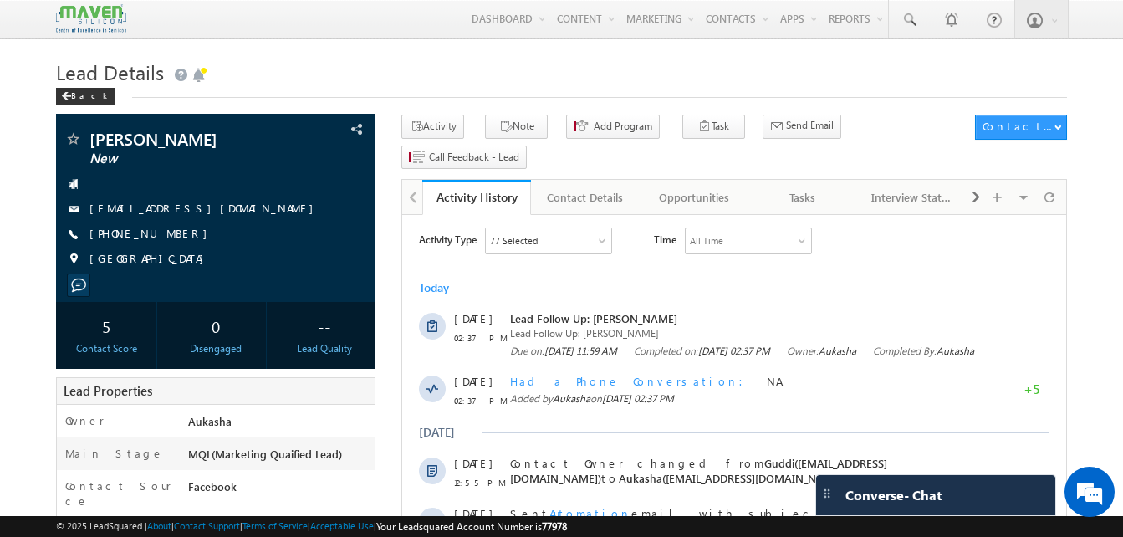
click at [427, 82] on h1 "Lead Details" at bounding box center [561, 70] width 1011 height 33
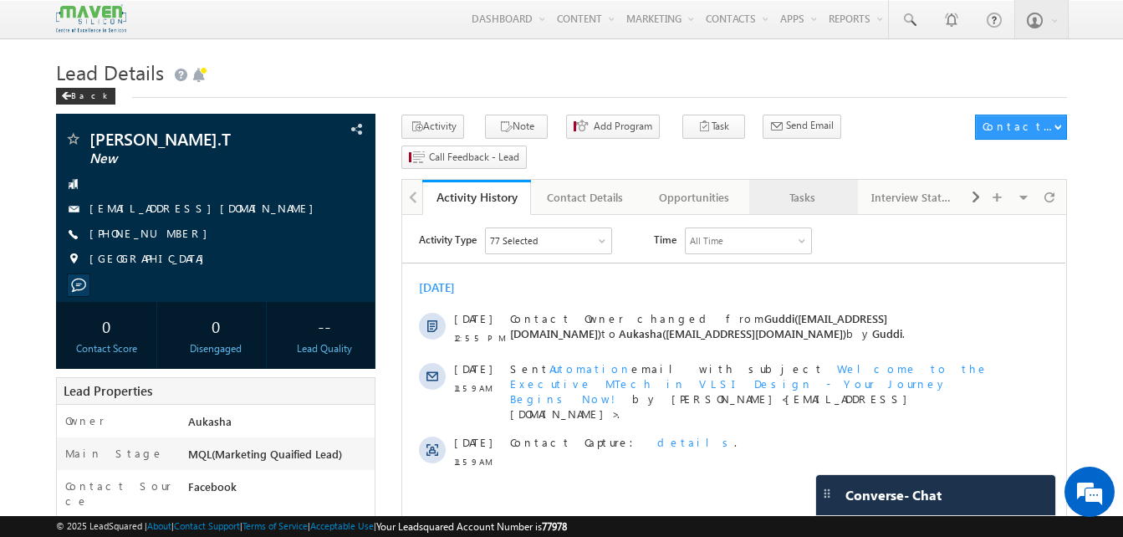
click at [798, 187] on div "Tasks" at bounding box center [803, 197] width 80 height 20
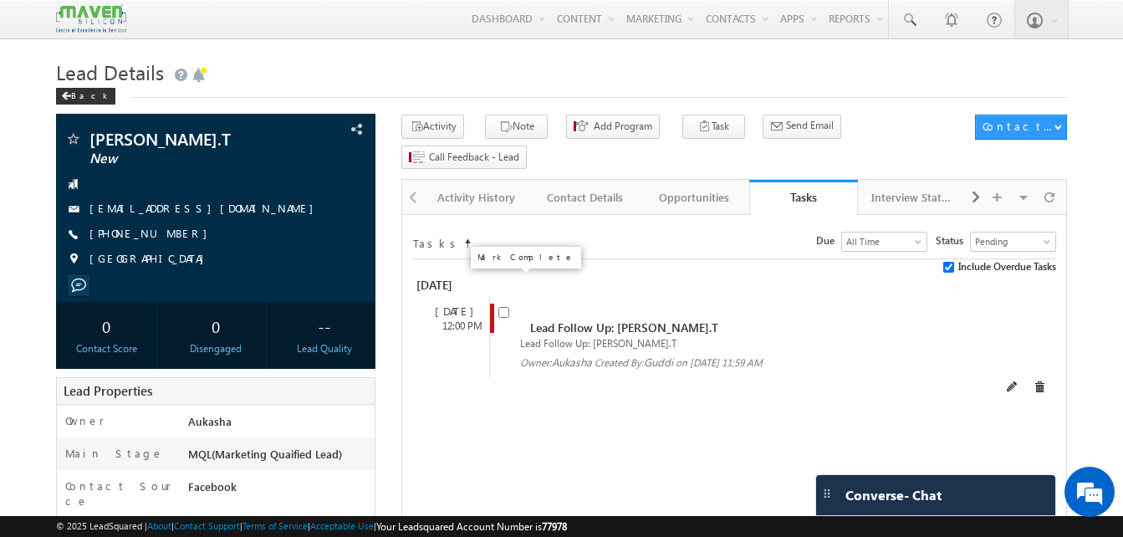
click at [503, 307] on input "checkbox" at bounding box center [503, 312] width 11 height 11
checkbox input "false"
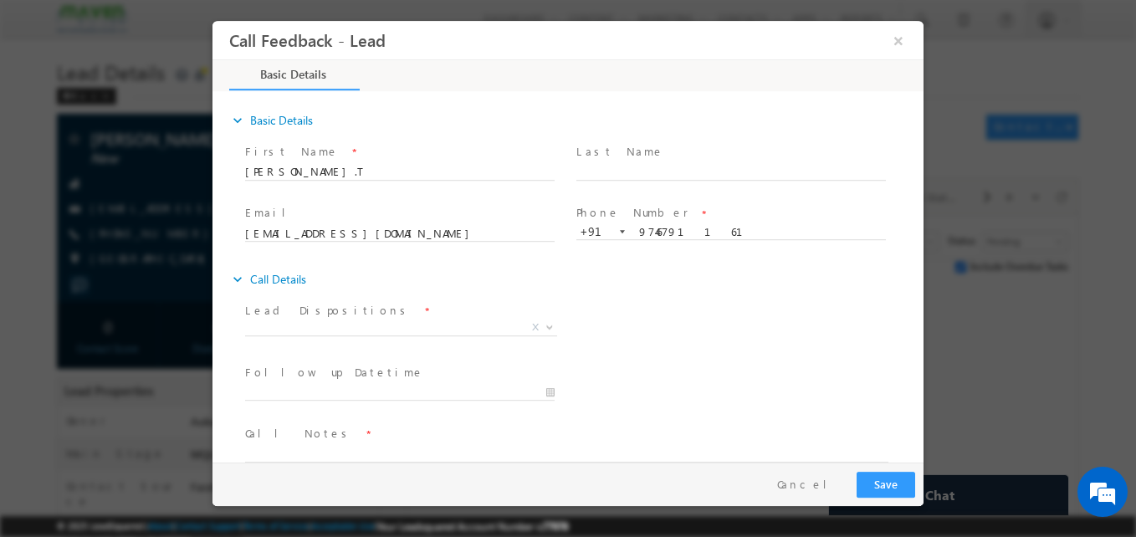
click at [284, 334] on span "Prospect Interested Re-enquired Invalid Number Not Contacted Not Interested In …" at bounding box center [407, 330] width 324 height 20
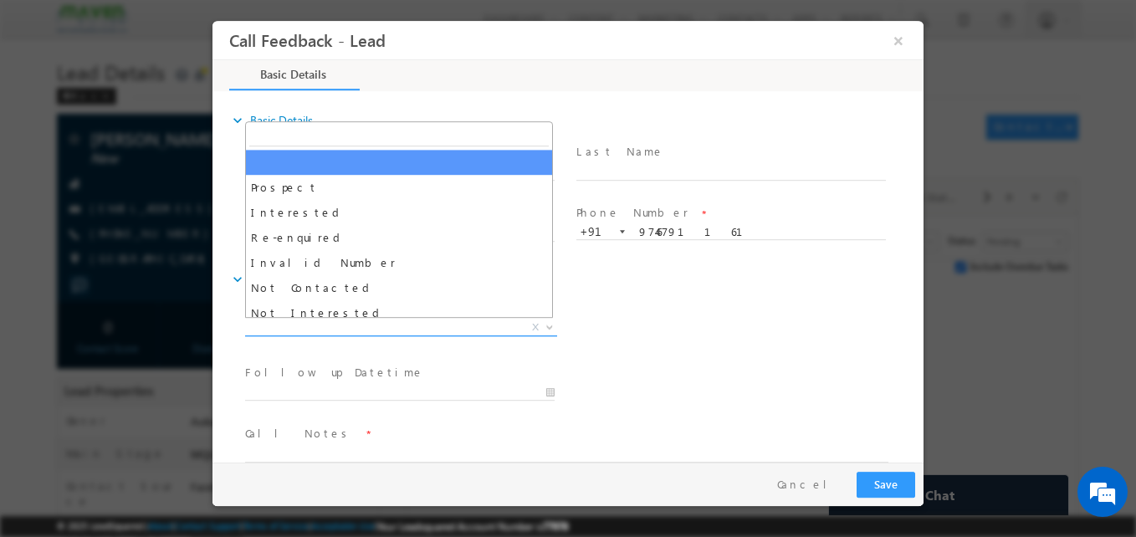
click at [291, 333] on span "X" at bounding box center [401, 327] width 312 height 17
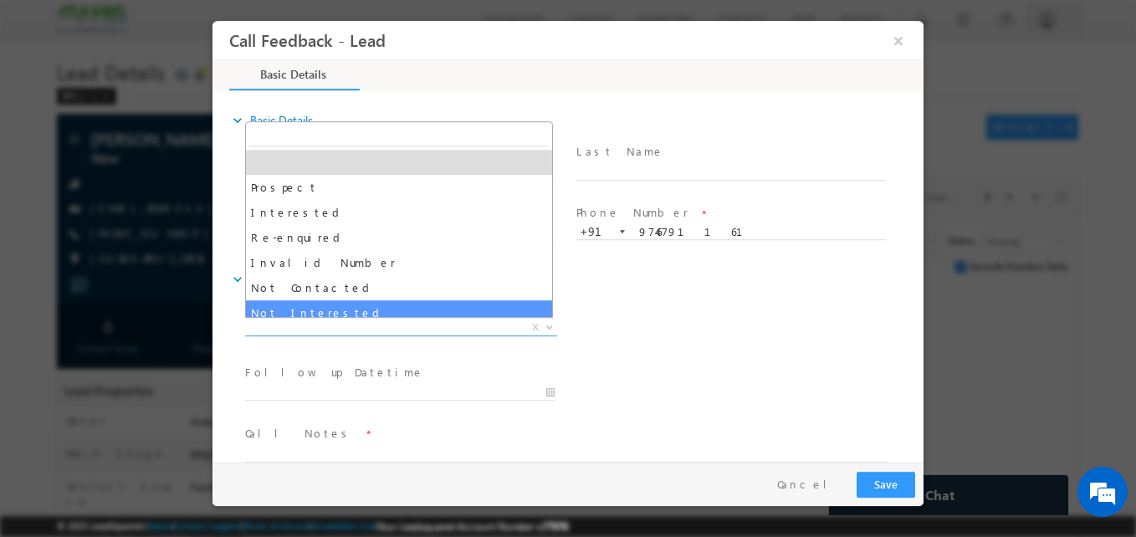
select select "Not Interested"
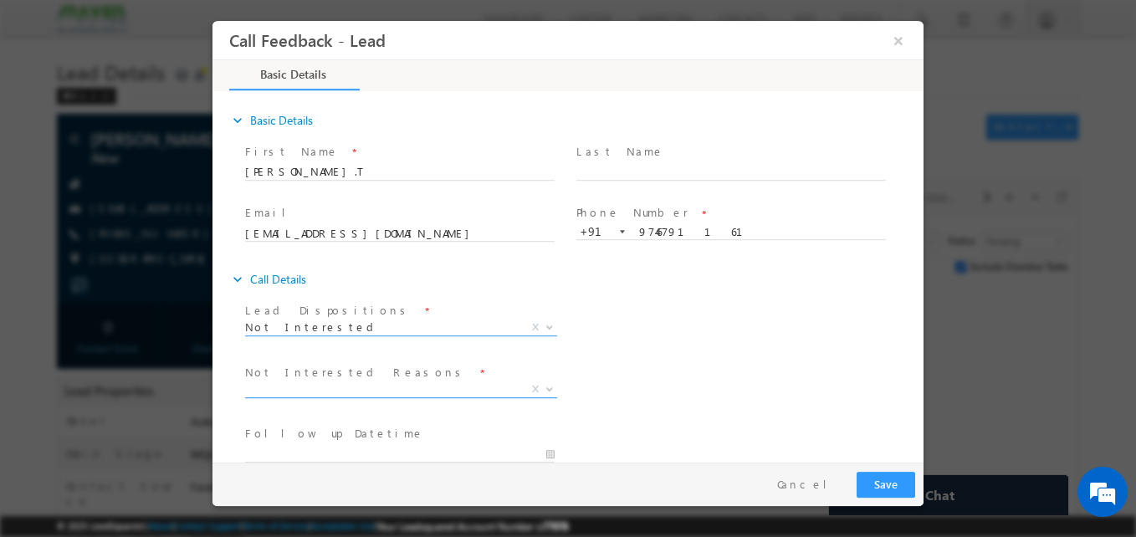
click at [424, 392] on span "X" at bounding box center [401, 389] width 312 height 17
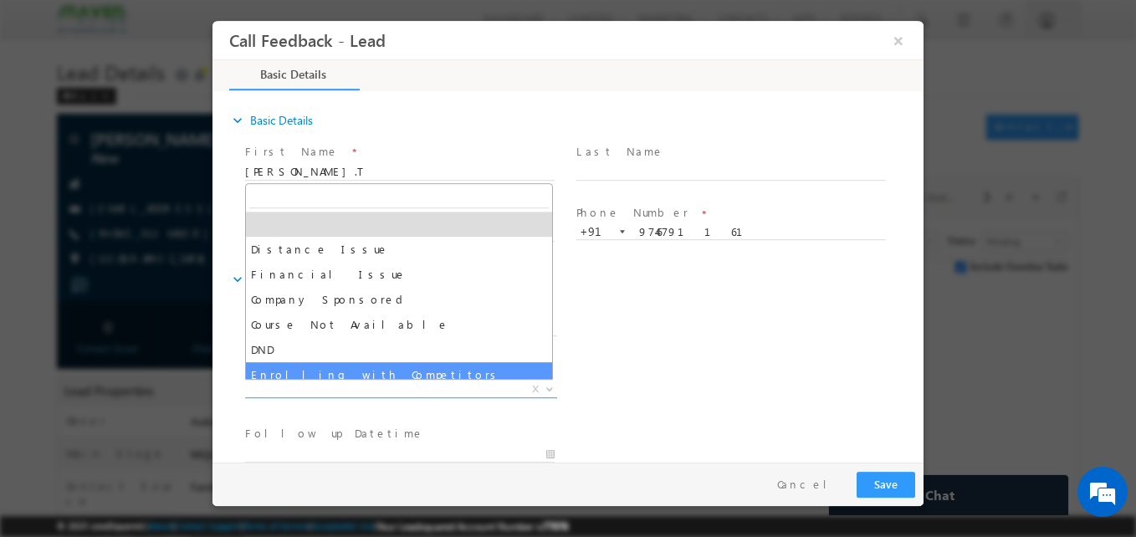
scroll to position [33, 0]
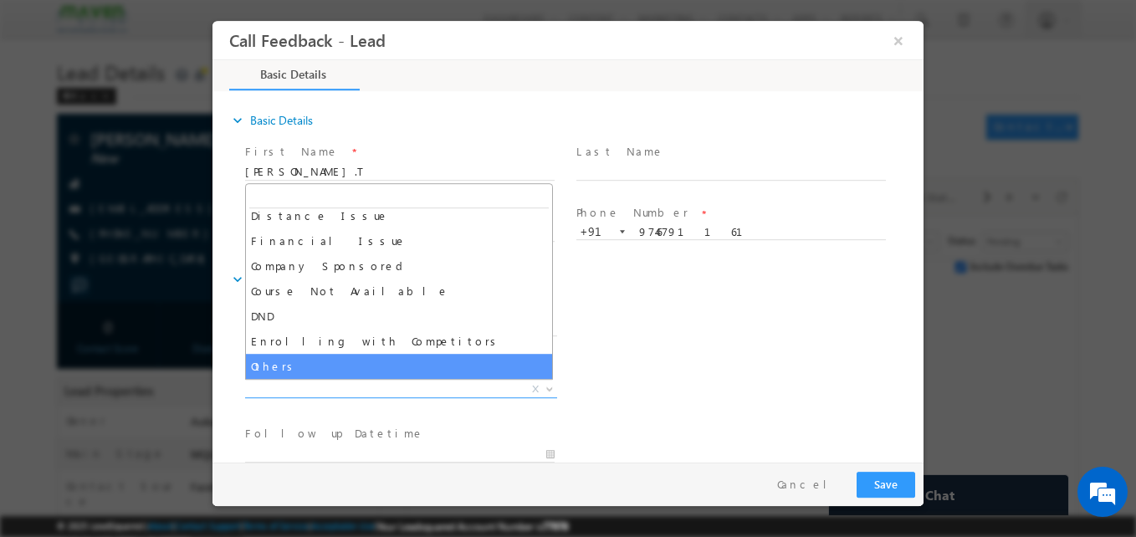
select select "Others"
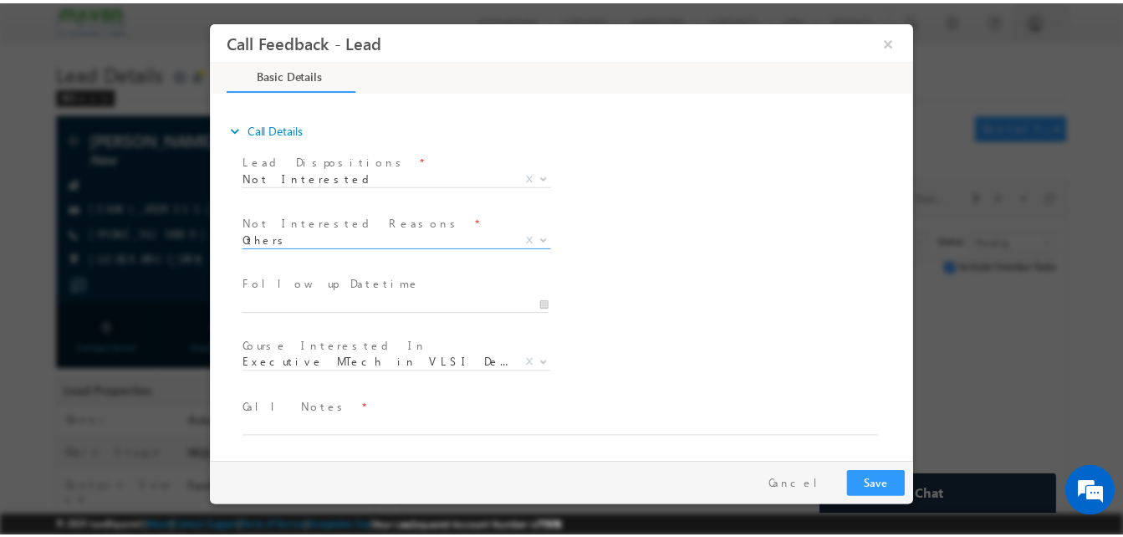
scroll to position [151, 0]
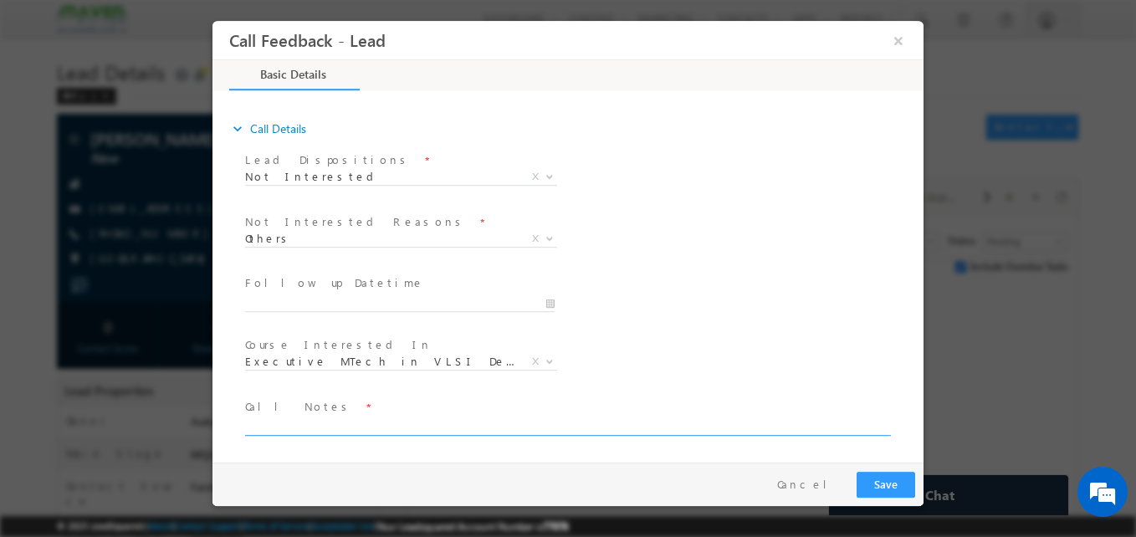
click at [341, 426] on textarea at bounding box center [566, 425] width 643 height 19
type textarea "Not interested for any course"
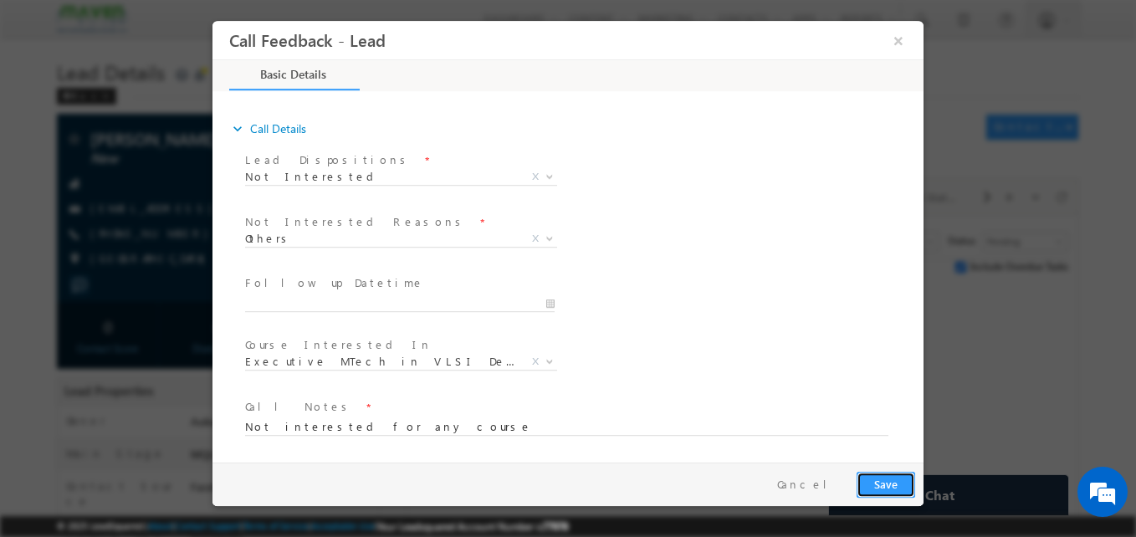
click at [887, 485] on button "Save" at bounding box center [885, 485] width 59 height 26
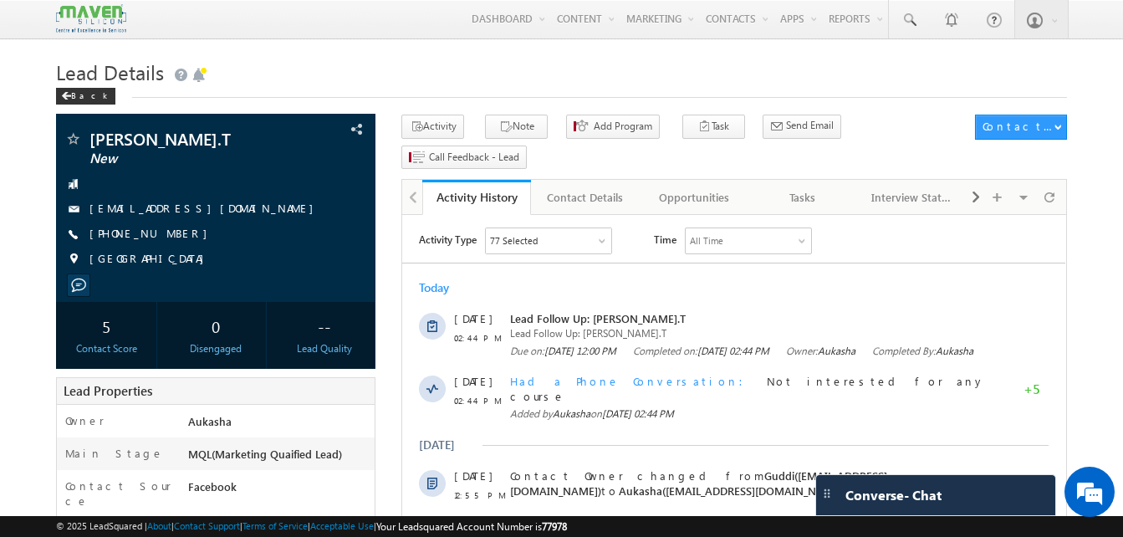
click at [400, 64] on h1 "Lead Details" at bounding box center [561, 70] width 1011 height 33
click at [345, 64] on h1 "Lead Details" at bounding box center [561, 70] width 1011 height 33
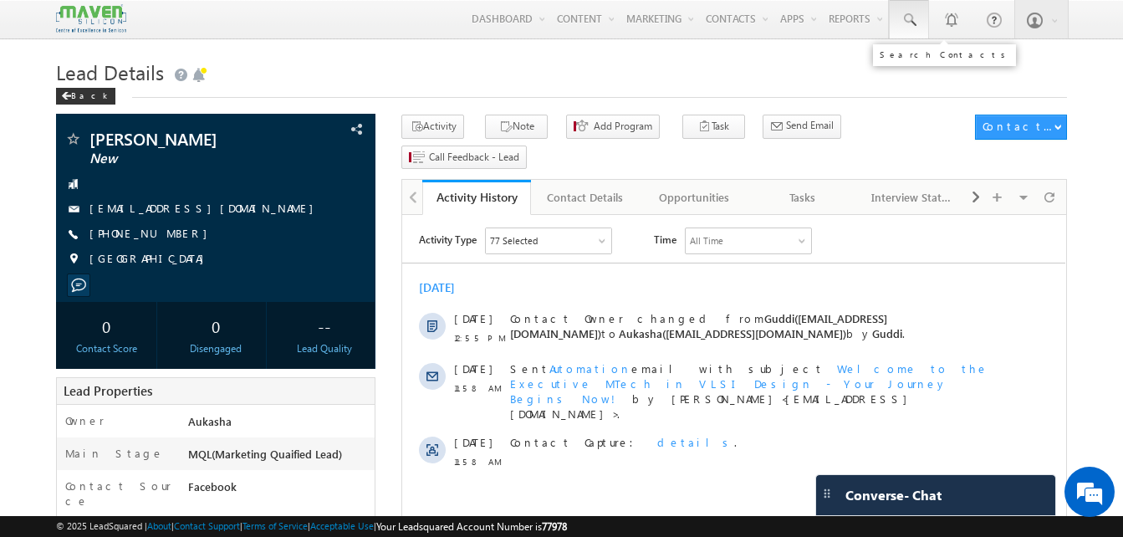
click at [906, 18] on span at bounding box center [909, 20] width 17 height 17
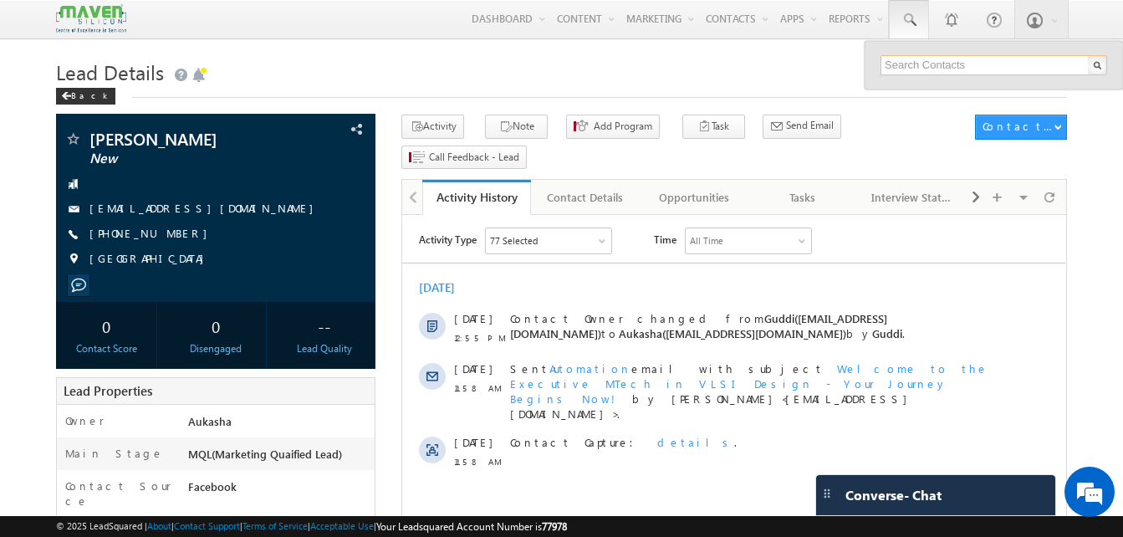
click at [918, 61] on input "text" at bounding box center [994, 65] width 227 height 20
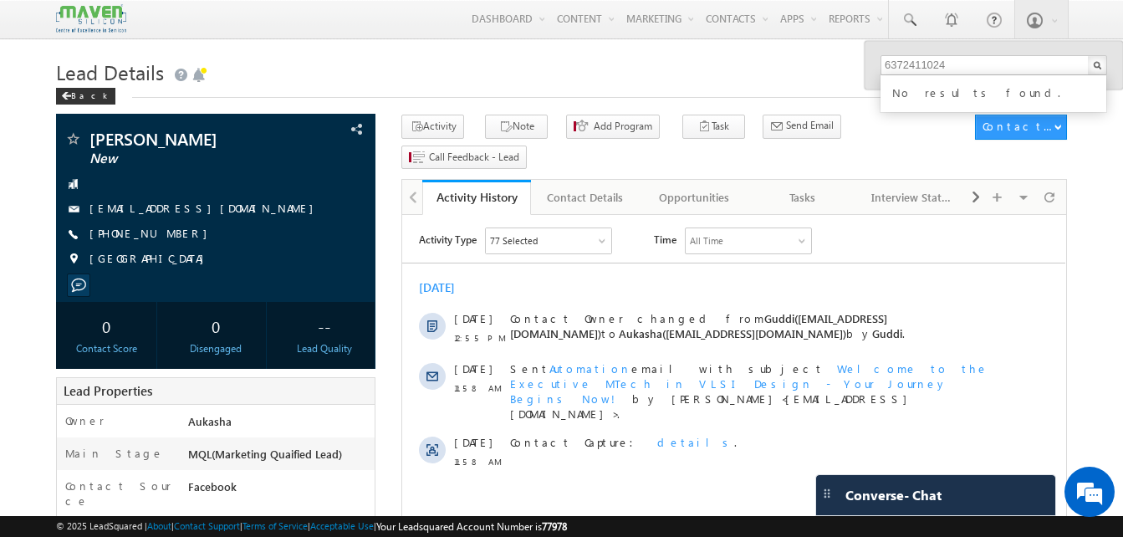
click at [942, 63] on input "6372411024" at bounding box center [994, 65] width 227 height 20
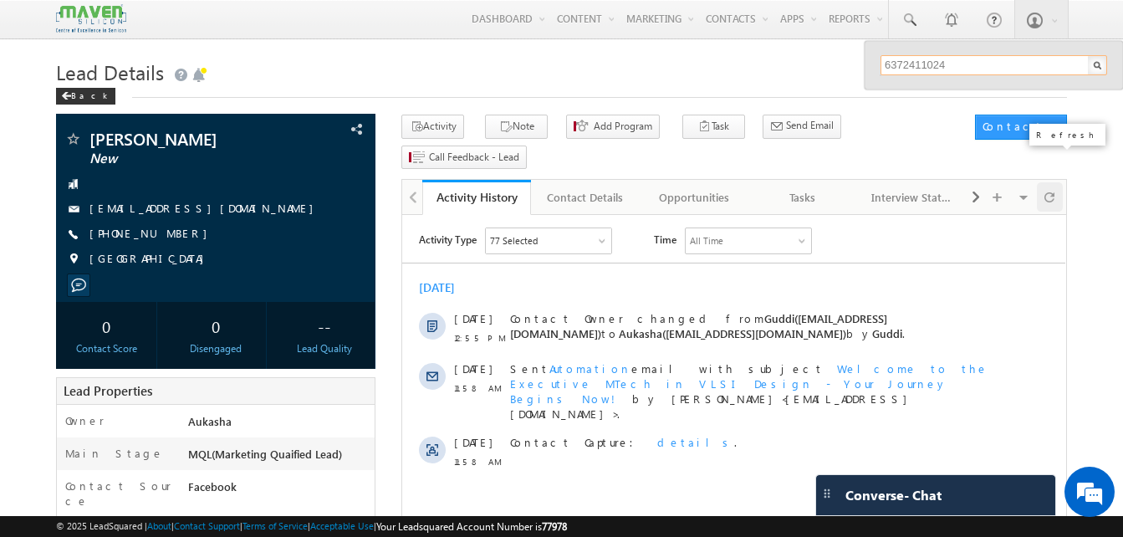
paste input "AMIT RANJAN PATALSINGH"
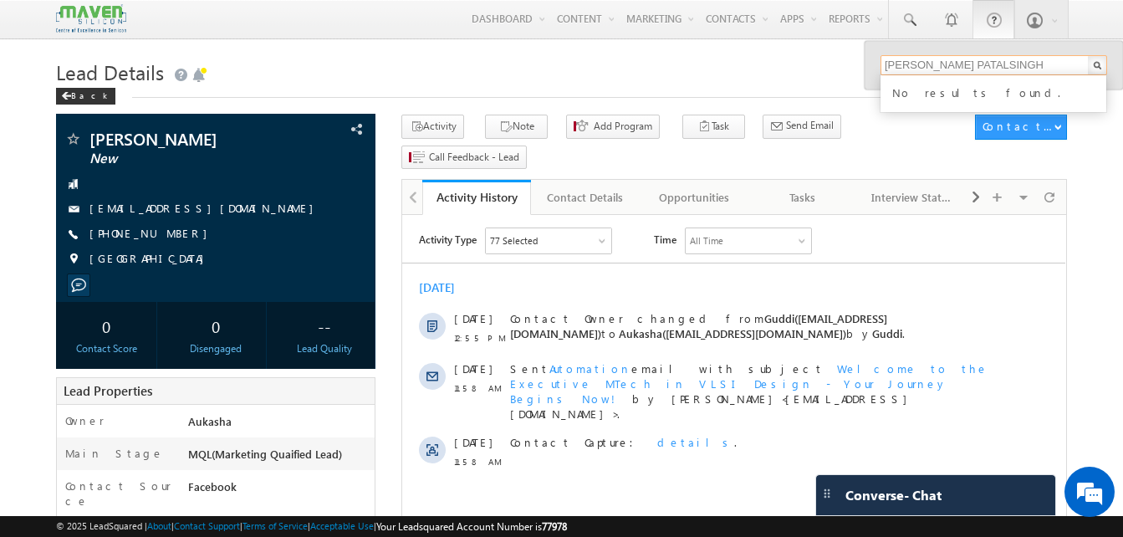
type input "AMIT RANJAN PATALSINGH"
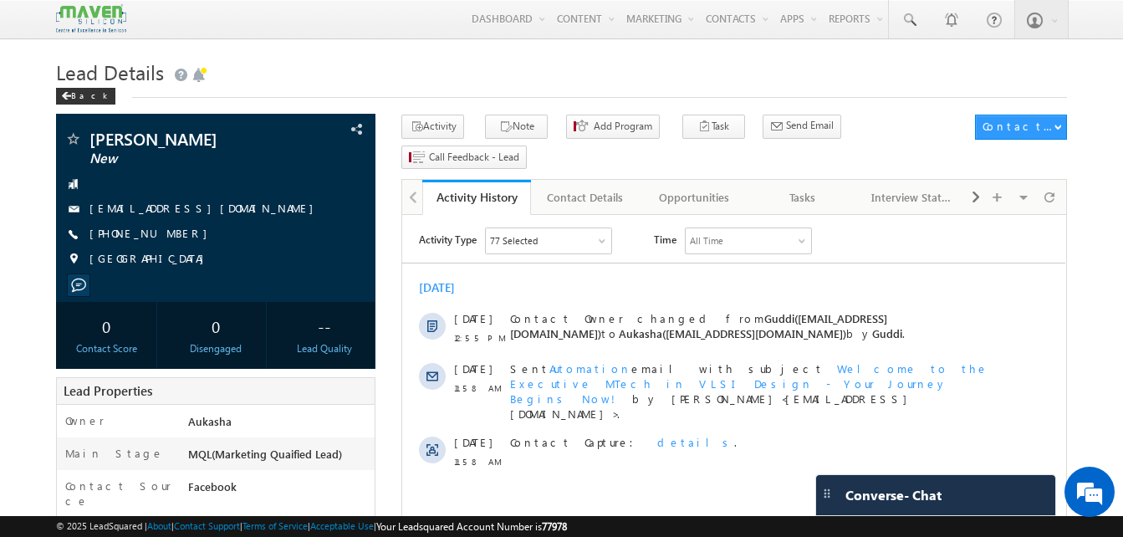
click at [305, 80] on h1 "Lead Details" at bounding box center [561, 70] width 1011 height 33
drag, startPoint x: 191, startPoint y: 237, endPoint x: 171, endPoint y: 235, distance: 20.2
click at [171, 235] on div "[PHONE_NUMBER]" at bounding box center [215, 234] width 303 height 17
copy div "[PHONE_NUMBER]"
drag, startPoint x: 186, startPoint y: 140, endPoint x: 90, endPoint y: 137, distance: 95.4
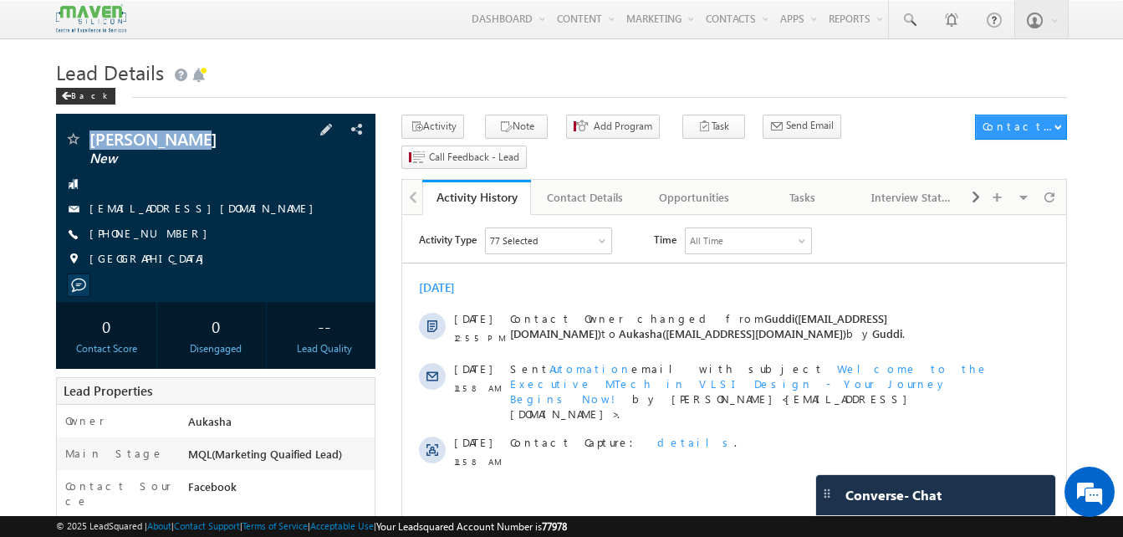
click at [90, 137] on span "[PERSON_NAME]" at bounding box center [187, 138] width 197 height 17
copy span "[PERSON_NAME]"
click at [784, 187] on div "Tasks" at bounding box center [803, 197] width 80 height 20
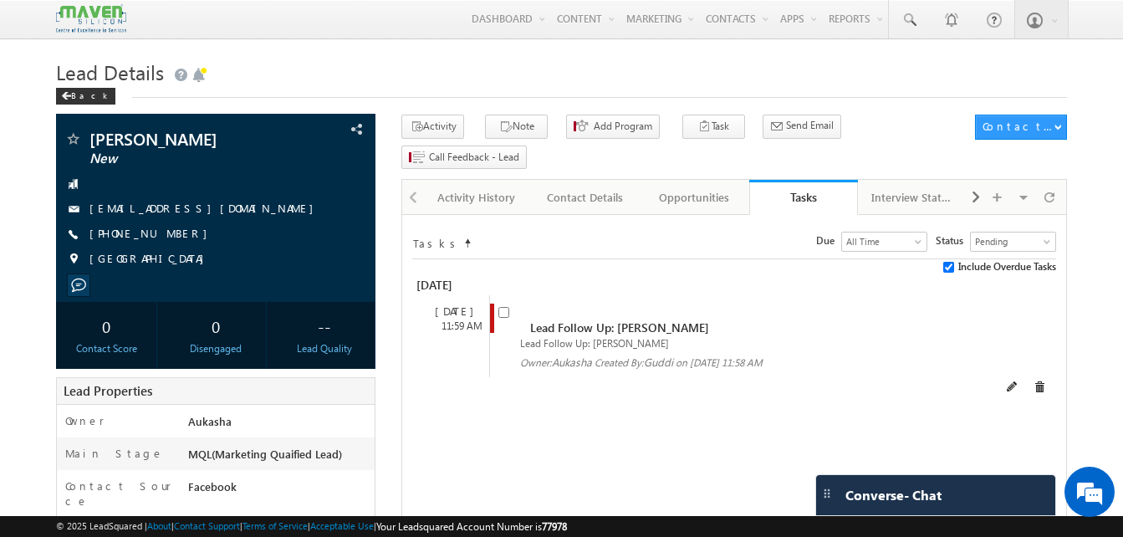
click at [504, 307] on input "checkbox" at bounding box center [503, 312] width 11 height 11
checkbox input "false"
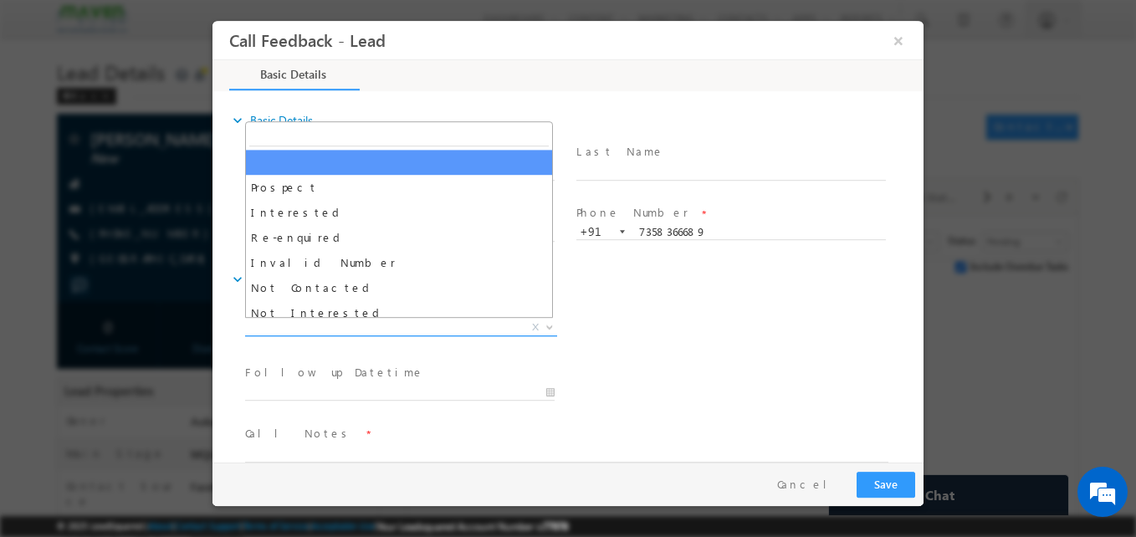
click at [424, 319] on span "X" at bounding box center [401, 327] width 312 height 17
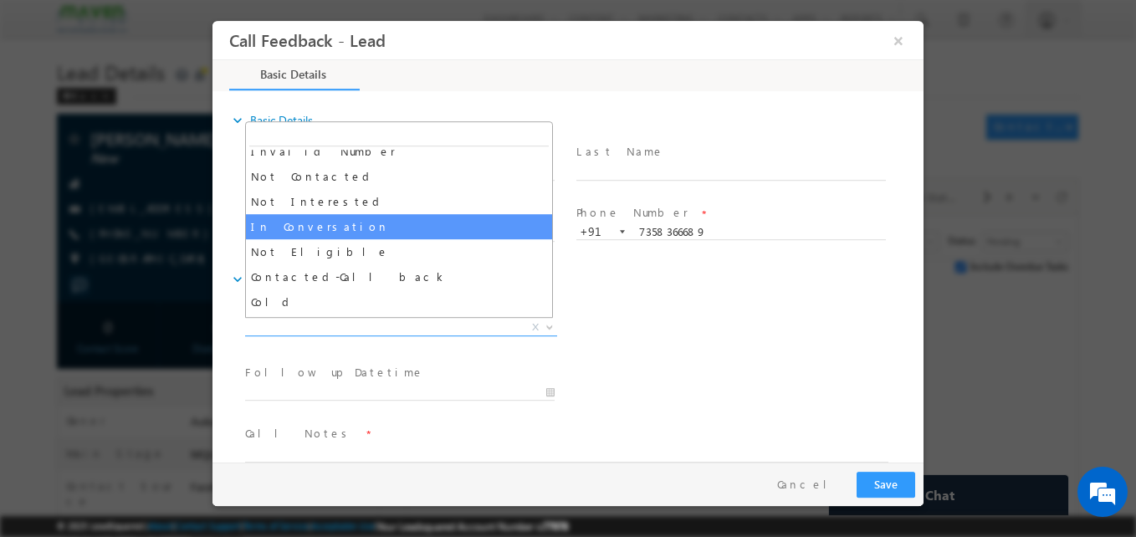
scroll to position [112, 0]
select select "In Conversation"
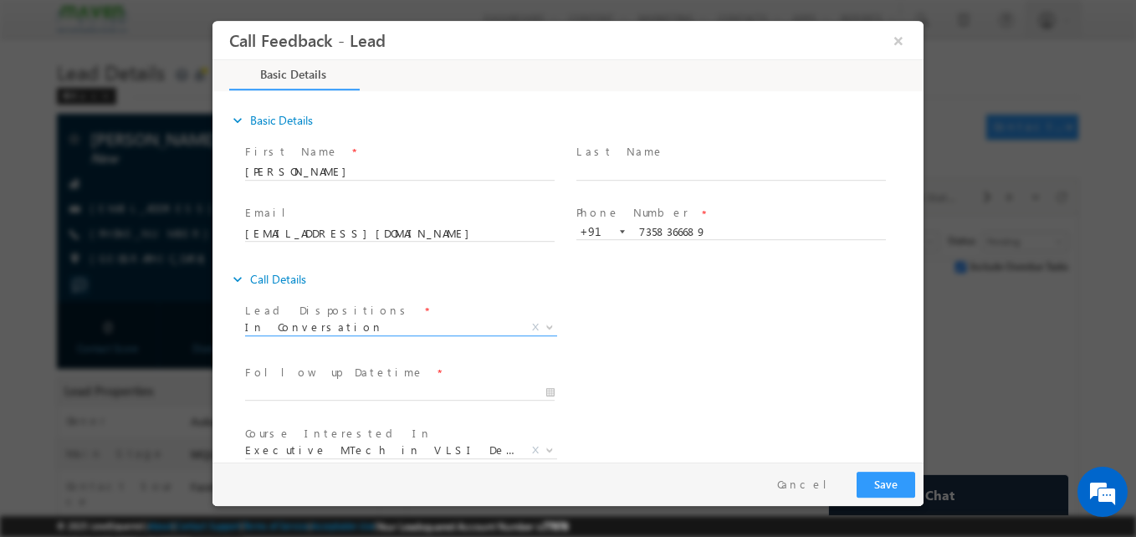
scroll to position [0, 0]
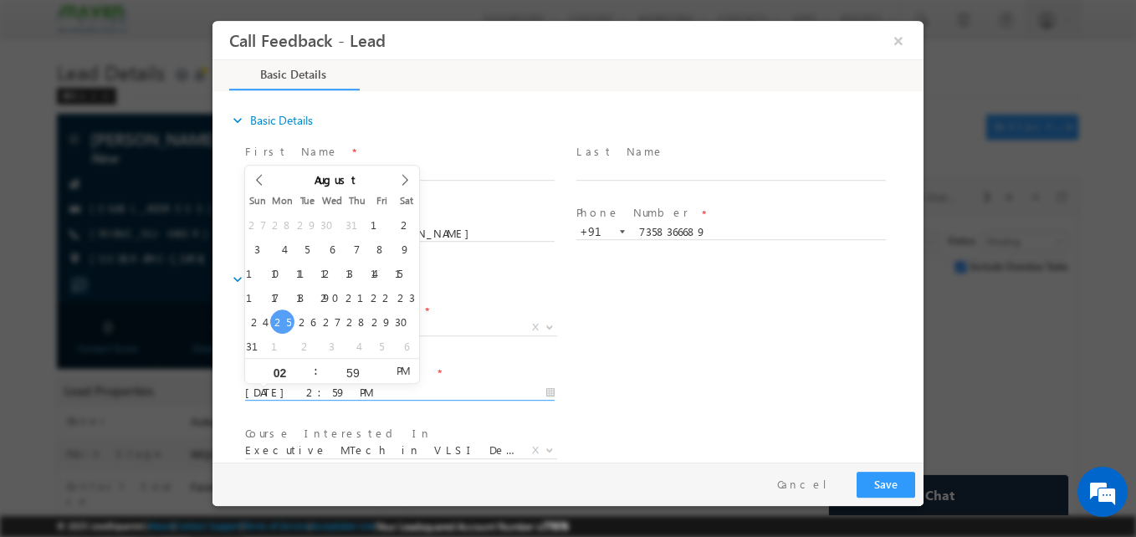
click at [325, 385] on input "25/08/2025 2:59 PM" at bounding box center [399, 393] width 309 height 17
type input "28/08/2025 2:59 PM"
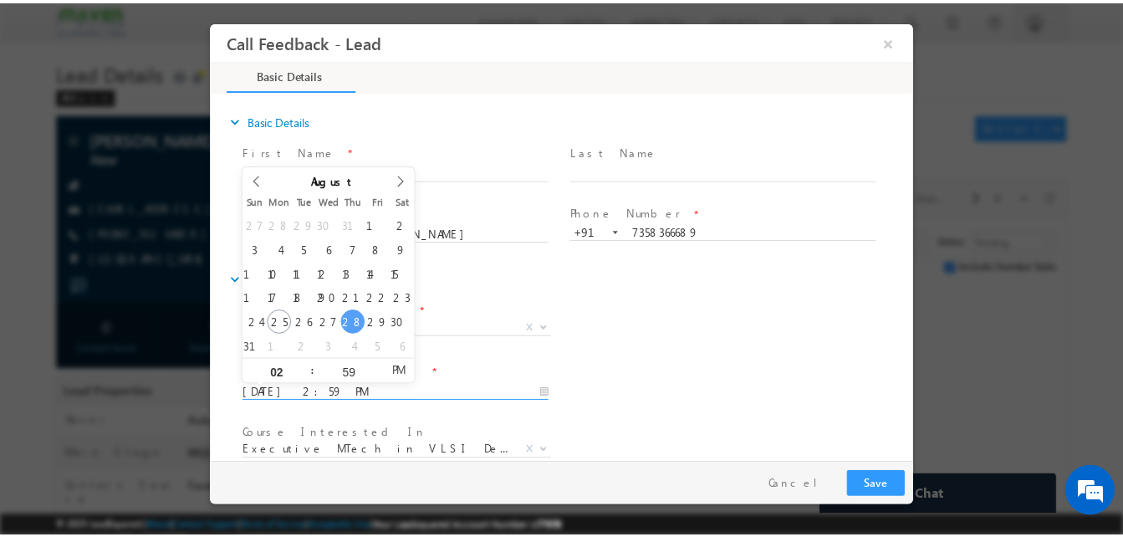
scroll to position [89, 0]
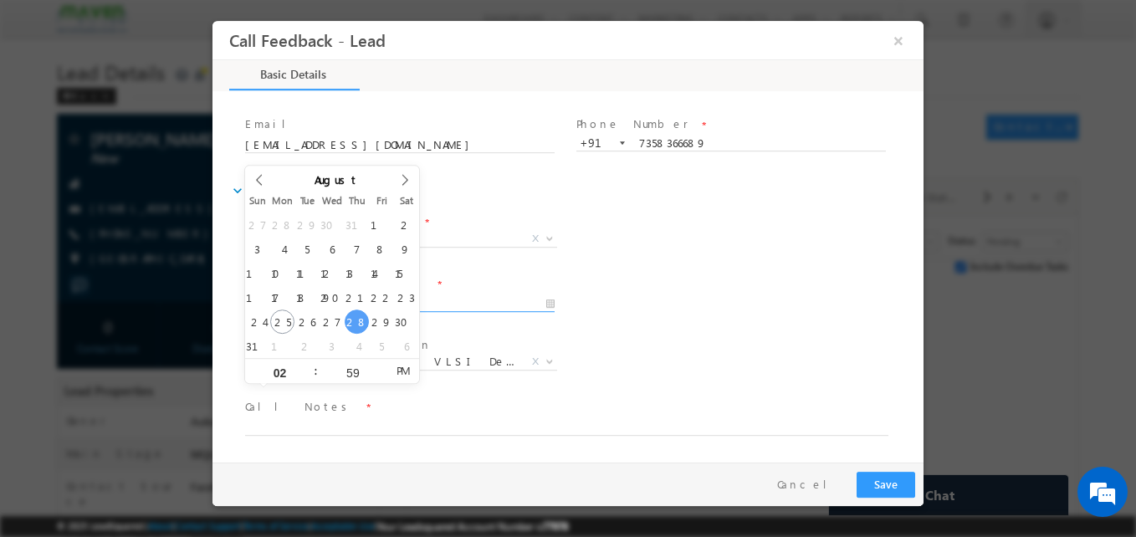
click at [647, 375] on div "Course Interested In * Executive M.Tech in VLSI Design Advanced VLSI Design & V…" at bounding box center [583, 364] width 682 height 62
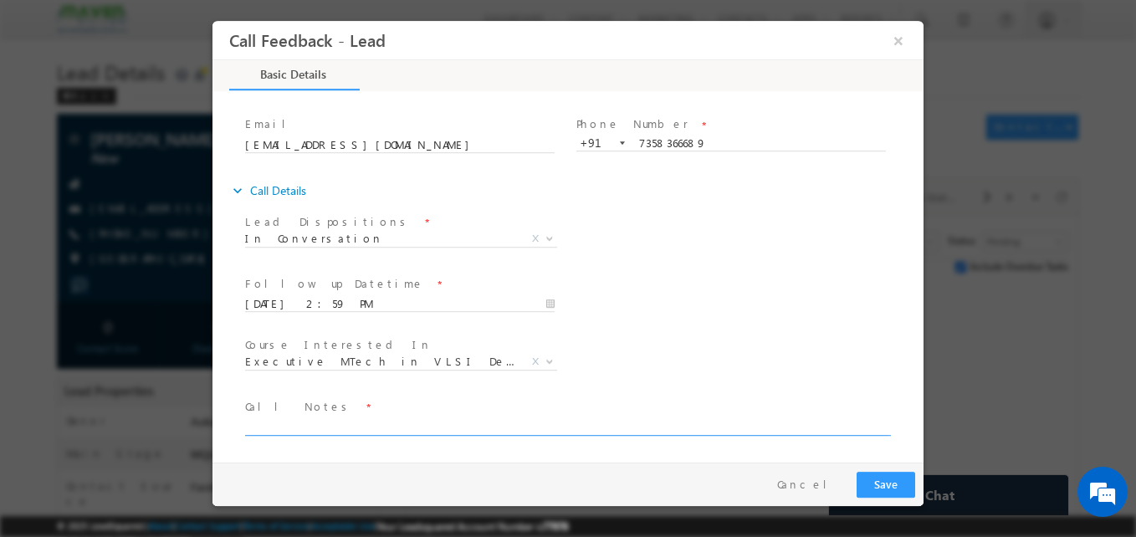
click at [357, 428] on textarea at bounding box center [566, 425] width 643 height 19
click at [326, 432] on textarea "B. tech ece 2025/Not sure" at bounding box center [566, 425] width 643 height 19
click at [445, 423] on textarea "B. tech ece 2025/Not sure" at bounding box center [566, 425] width 643 height 19
type textarea "B. tech ece 2025/Not sure ASIC"
click at [901, 477] on button "Save" at bounding box center [885, 485] width 59 height 26
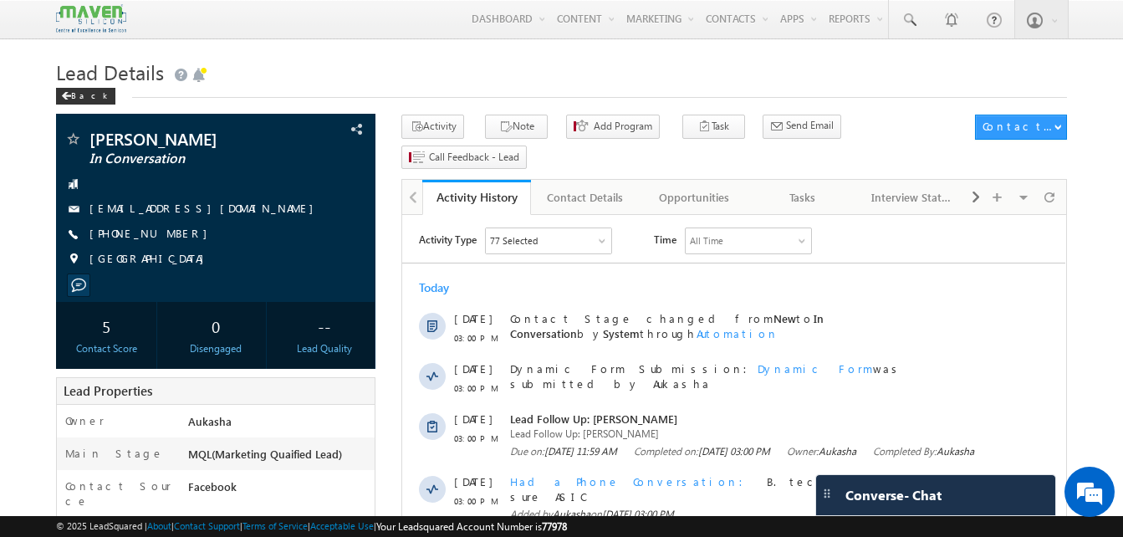
click at [503, 64] on h1 "Lead Details" at bounding box center [561, 70] width 1011 height 33
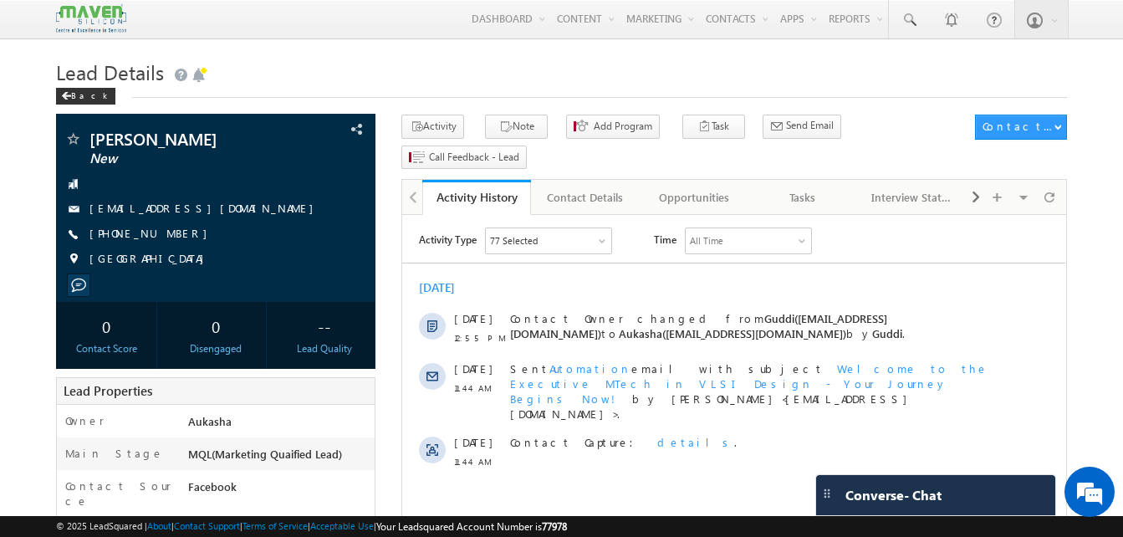
click at [345, 70] on h1 "Lead Details" at bounding box center [561, 70] width 1011 height 33
click at [540, 73] on h1 "Lead Details" at bounding box center [561, 70] width 1011 height 33
click at [792, 187] on div "Tasks" at bounding box center [803, 197] width 80 height 20
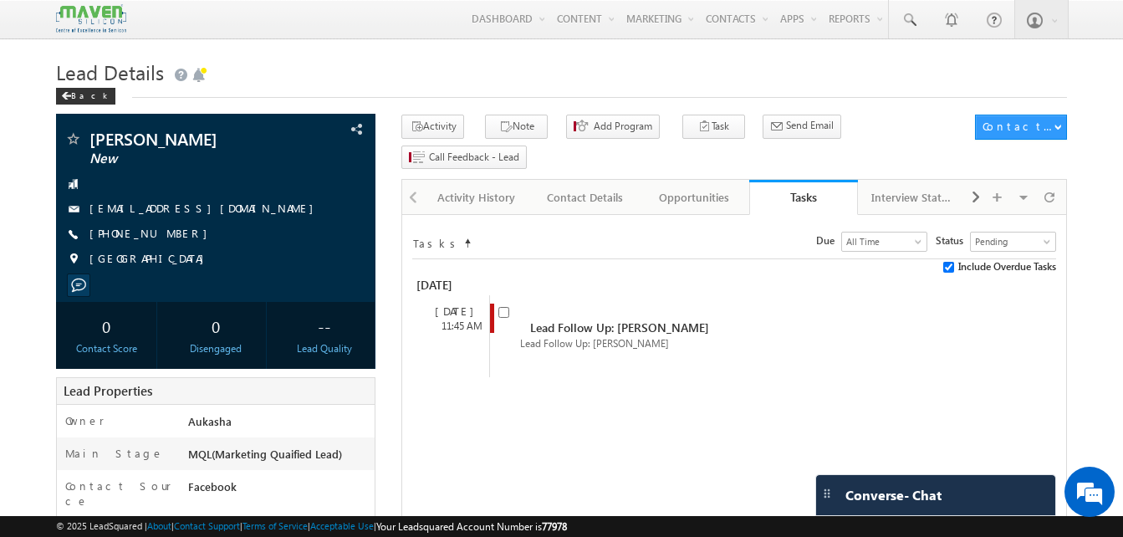
click at [401, 102] on div "Lead Details Back" at bounding box center [561, 84] width 1011 height 60
click at [506, 307] on input "checkbox" at bounding box center [503, 312] width 11 height 11
checkbox input "false"
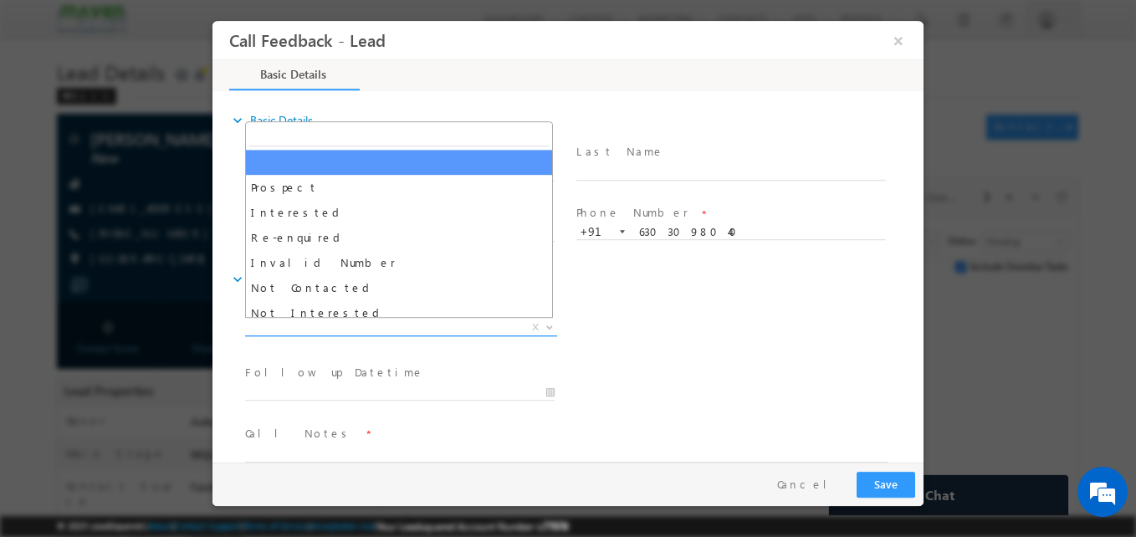
click at [486, 328] on span "X" at bounding box center [401, 327] width 312 height 17
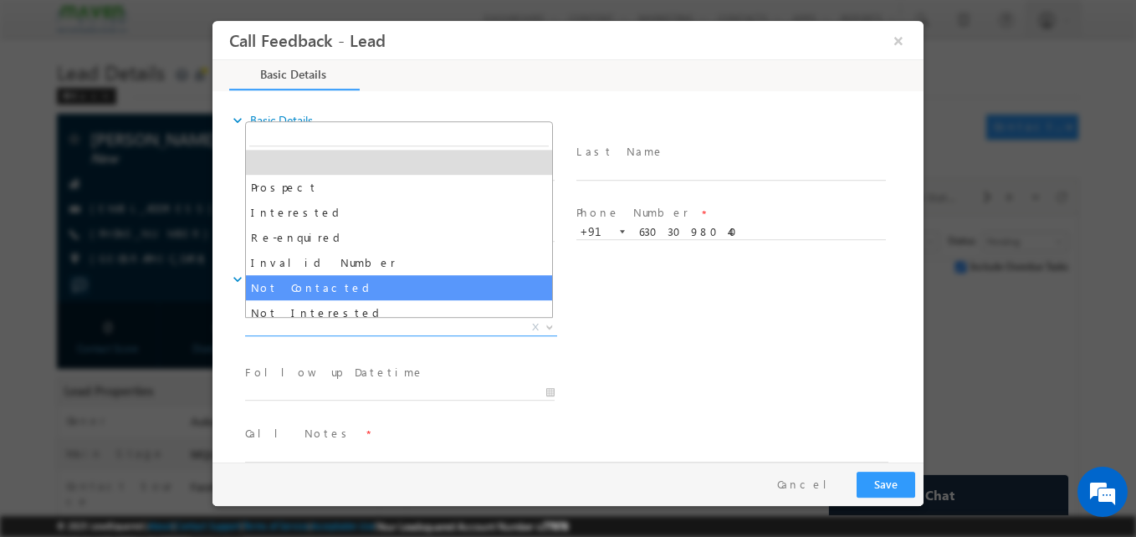
select select "Not Contacted"
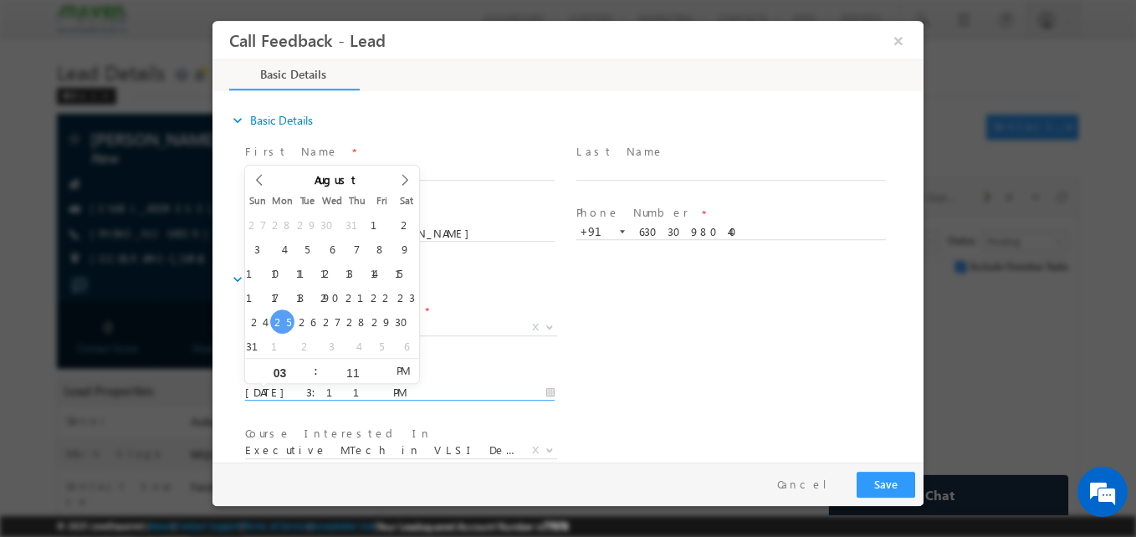
click at [377, 397] on input "25/08/2025 3:11 PM" at bounding box center [399, 393] width 309 height 17
type input "28/08/2025 3:11 PM"
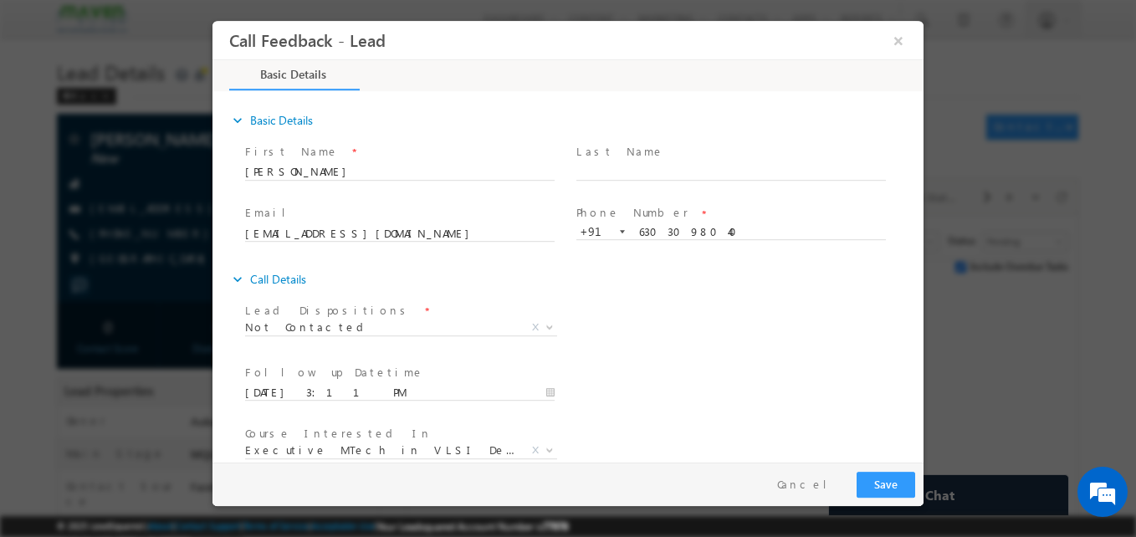
click at [620, 344] on div "Lead Dispositions * Prospect Interested Re-enquired Invalid Number Not Contacte…" at bounding box center [583, 330] width 682 height 62
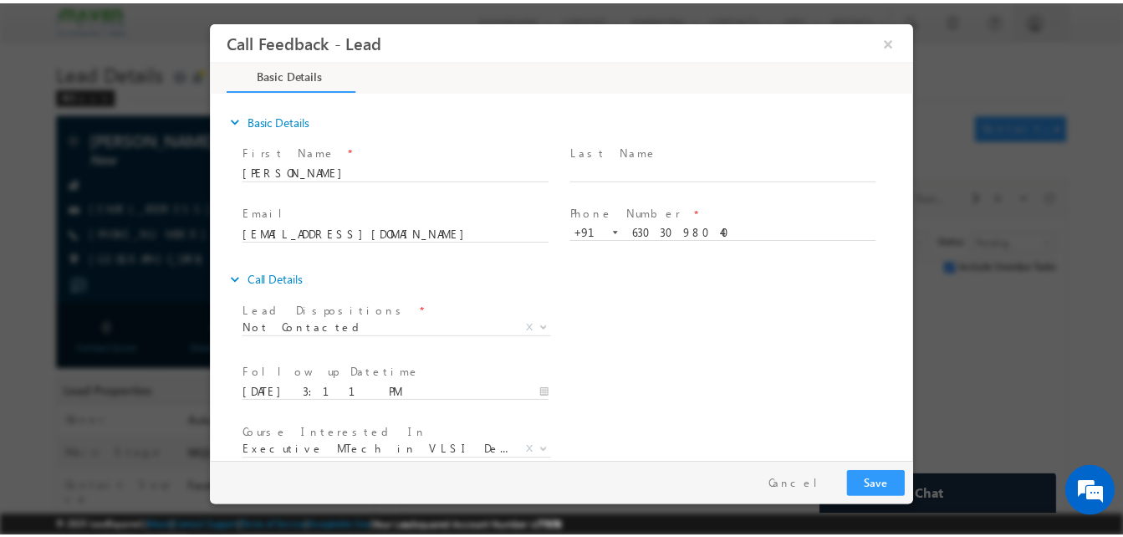
scroll to position [89, 0]
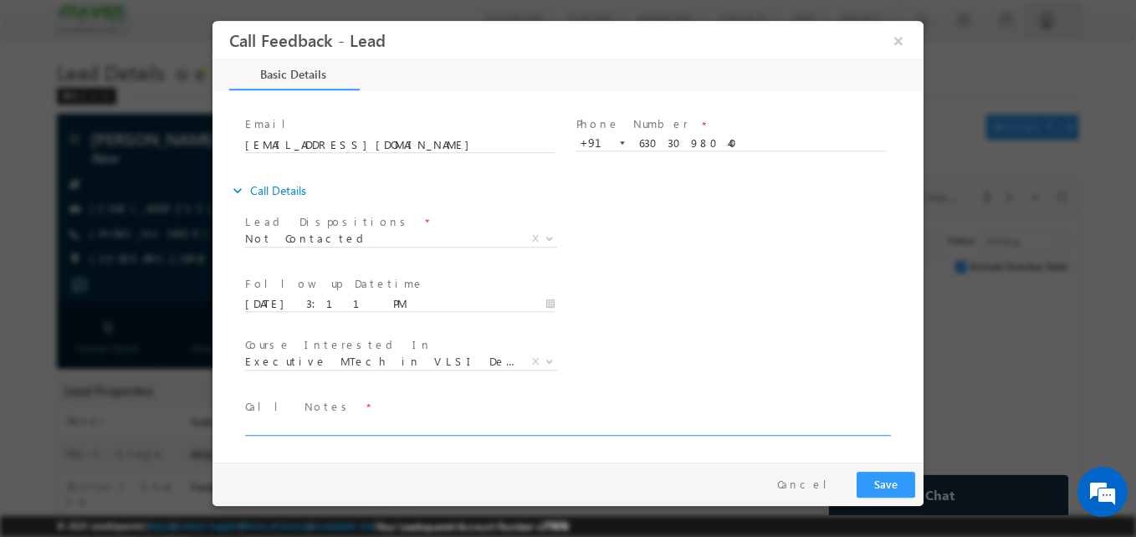
click at [457, 429] on textarea at bounding box center [566, 425] width 643 height 19
type textarea "NA"
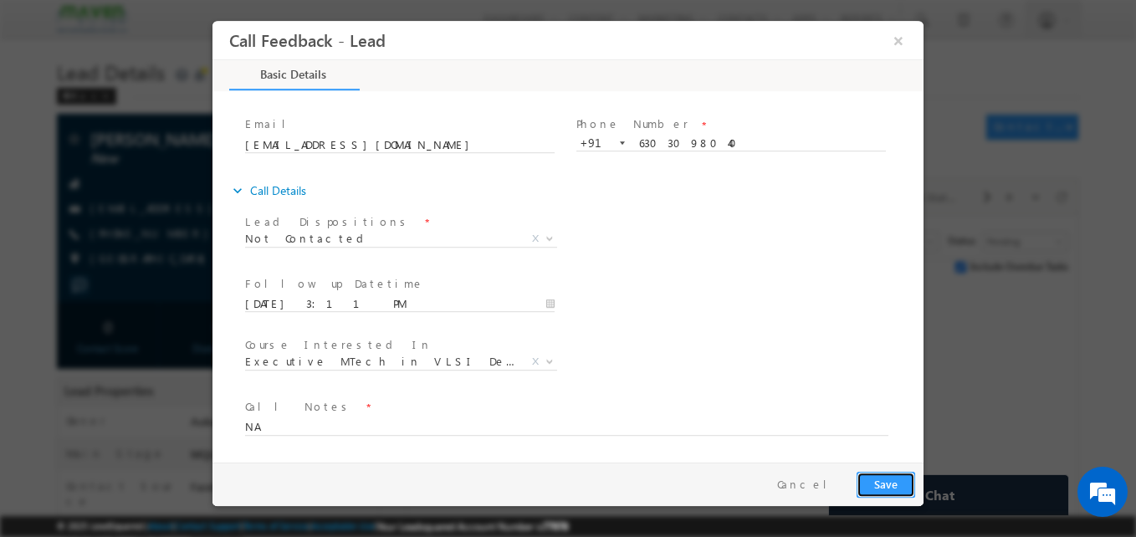
click at [897, 488] on button "Save" at bounding box center [885, 485] width 59 height 26
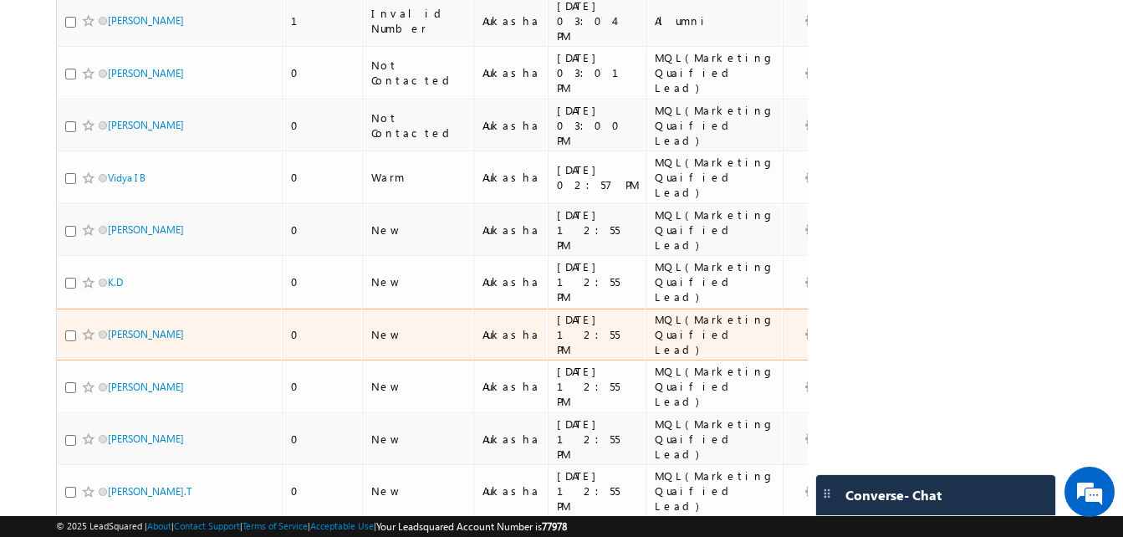
scroll to position [686, 0]
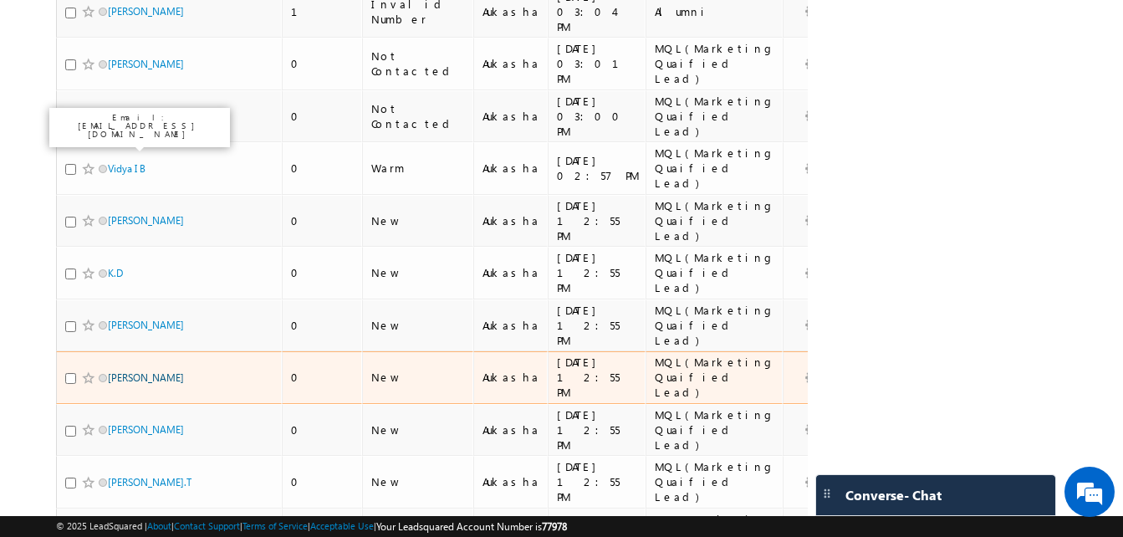
click at [127, 371] on link "[PERSON_NAME]" at bounding box center [146, 377] width 76 height 13
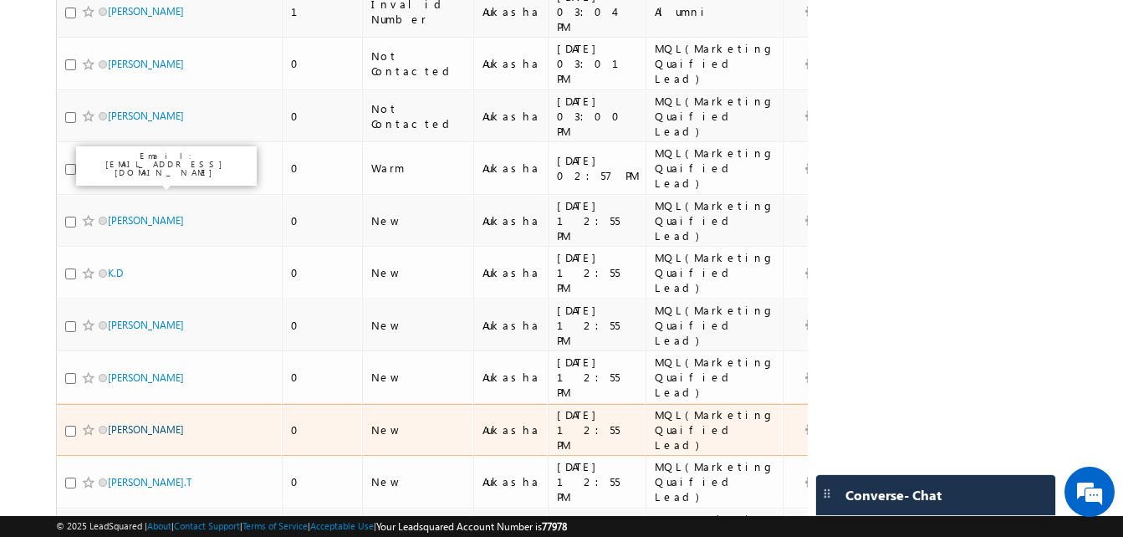
click at [127, 423] on link "PRAKYATH SHETTY" at bounding box center [146, 429] width 76 height 13
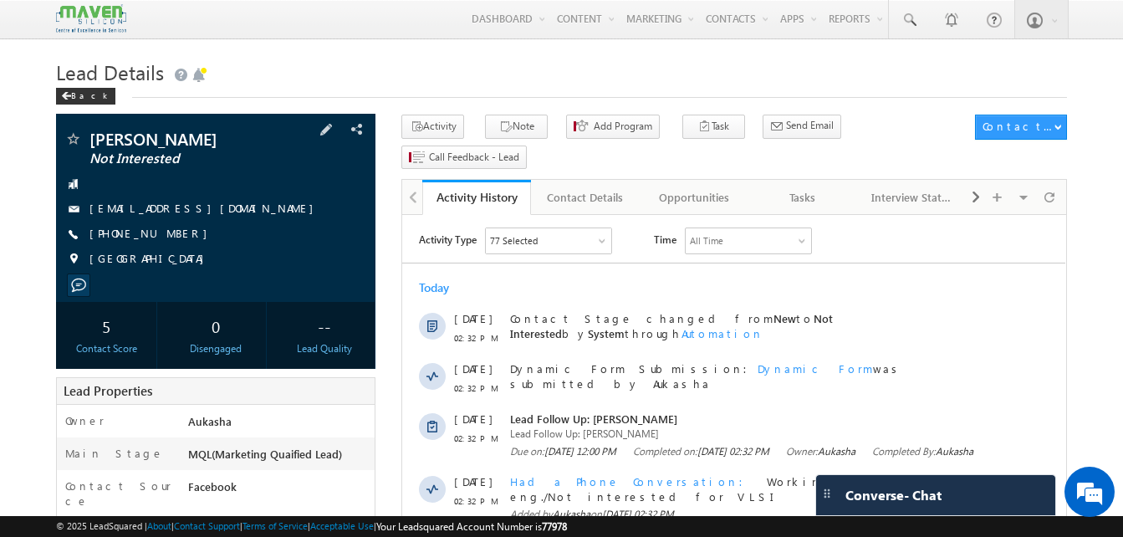
click at [173, 235] on div "[PHONE_NUMBER]" at bounding box center [215, 234] width 303 height 17
drag, startPoint x: 178, startPoint y: 237, endPoint x: 169, endPoint y: 237, distance: 9.2
click at [169, 237] on div "[PHONE_NUMBER]" at bounding box center [215, 234] width 303 height 17
copy div "[PHONE_NUMBER]"
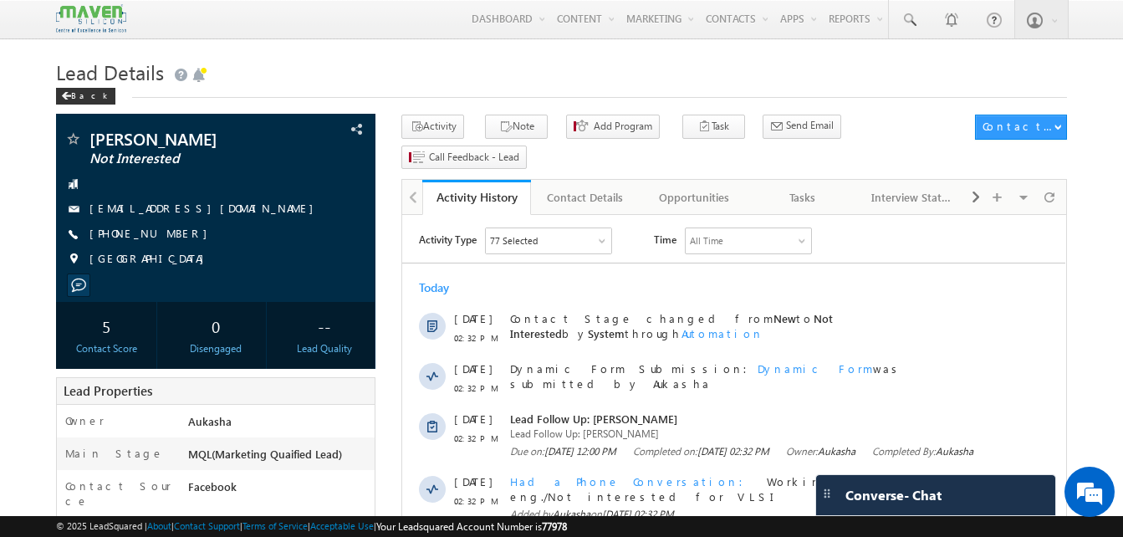
click at [564, 63] on h1 "Lead Details" at bounding box center [561, 70] width 1011 height 33
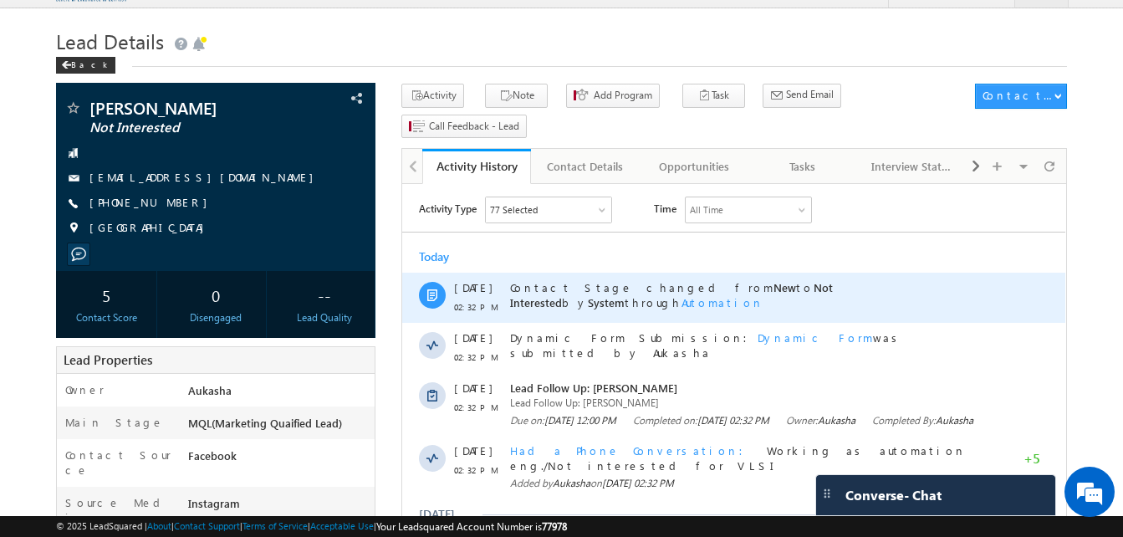
scroll to position [30, 0]
